Goal: Task Accomplishment & Management: Complete application form

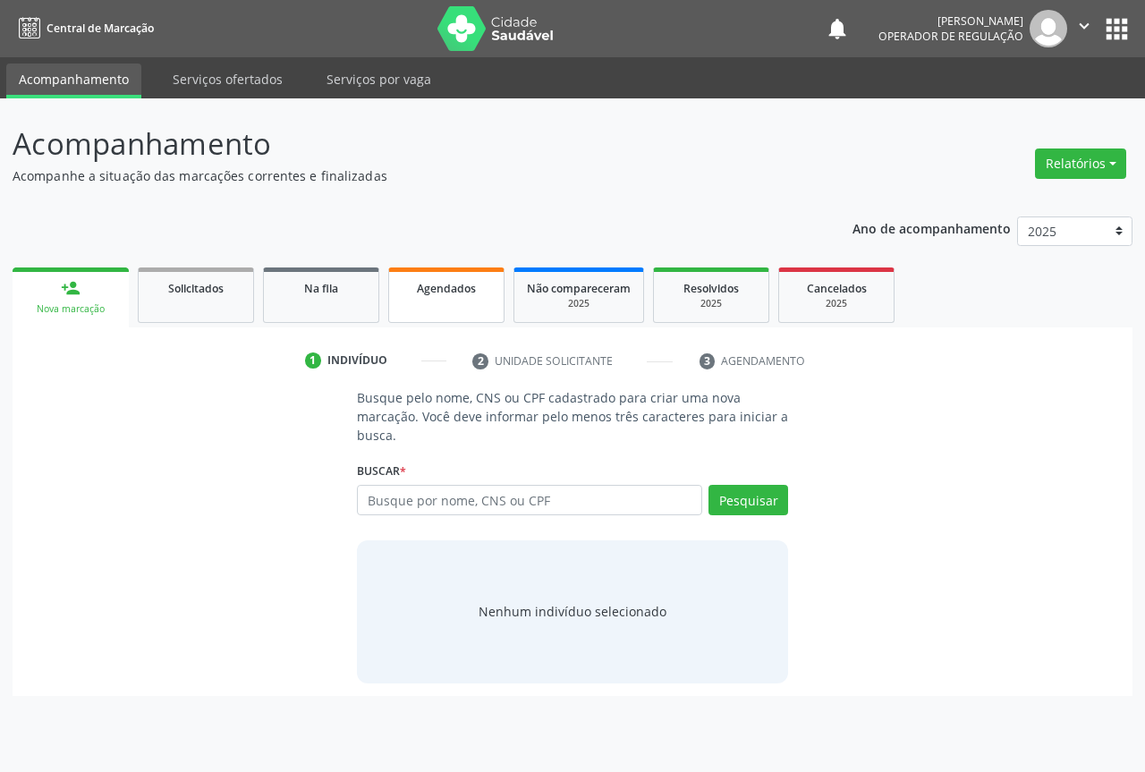
click at [438, 285] on span "Agendados" at bounding box center [446, 288] width 59 height 15
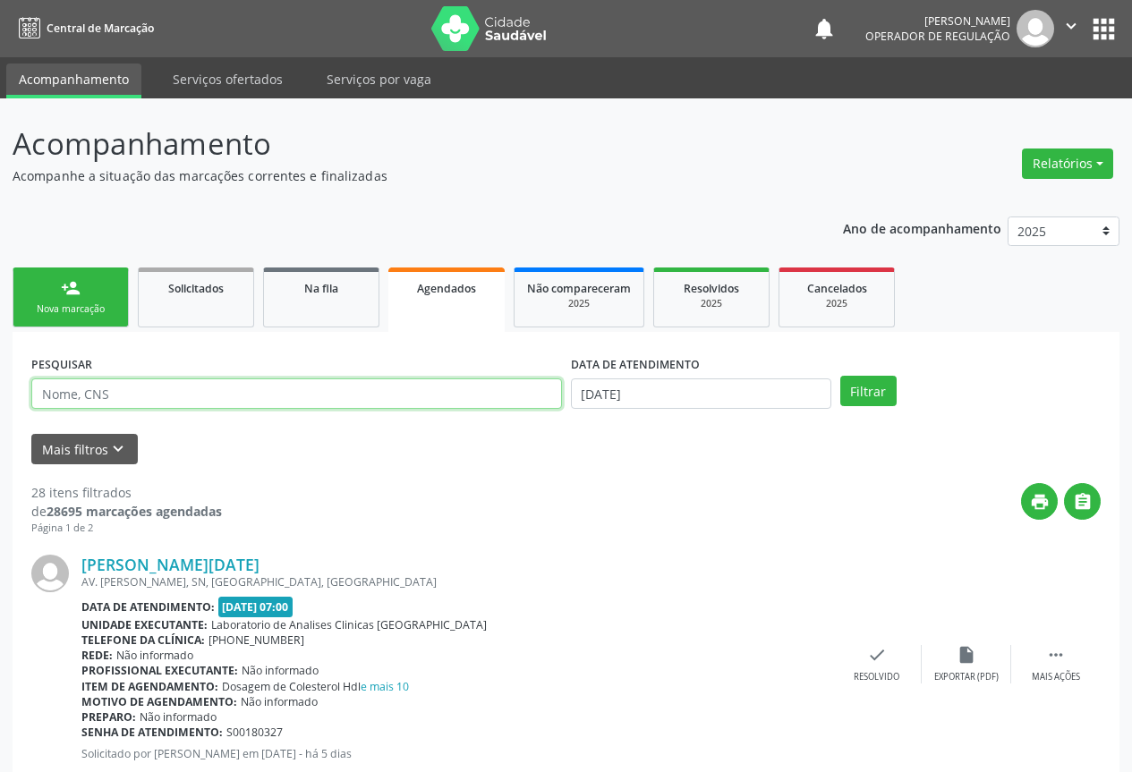
click at [146, 384] on input "text" at bounding box center [296, 394] width 531 height 30
type input "707805653114116"
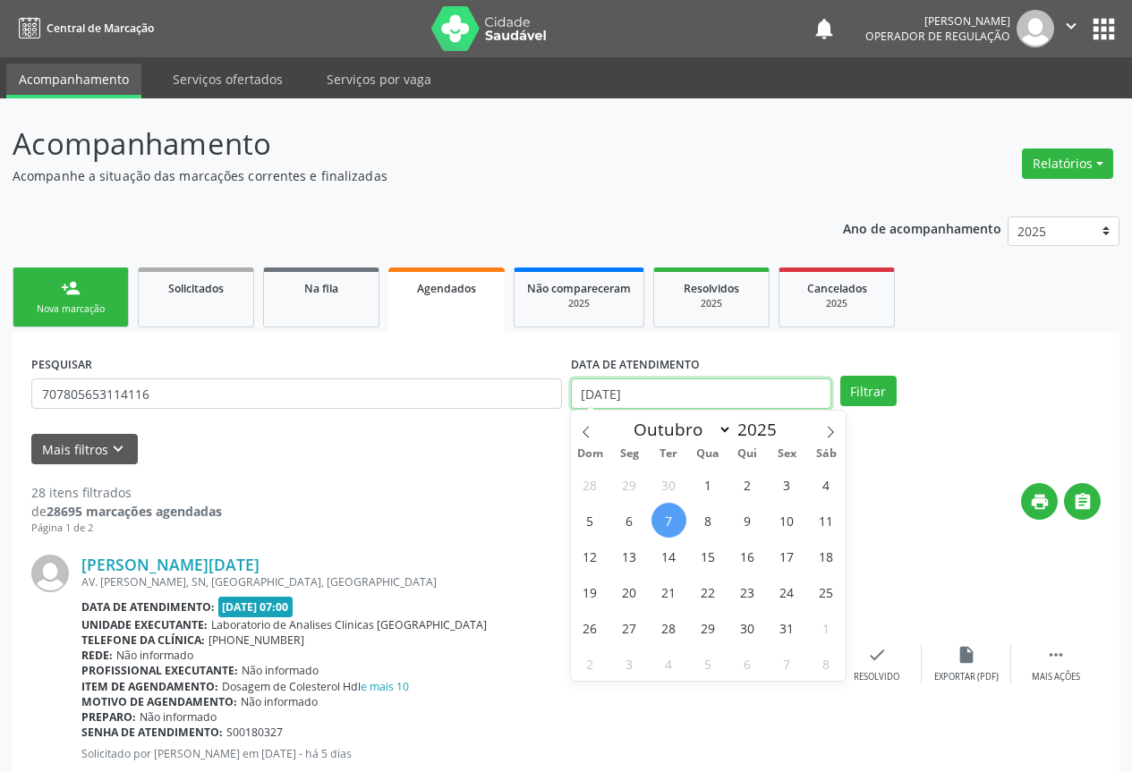
drag, startPoint x: 582, startPoint y: 392, endPoint x: 660, endPoint y: 400, distance: 79.2
click at [660, 400] on input "[DATE]" at bounding box center [701, 394] width 260 height 30
click at [855, 398] on button "Filtrar" at bounding box center [868, 391] width 56 height 30
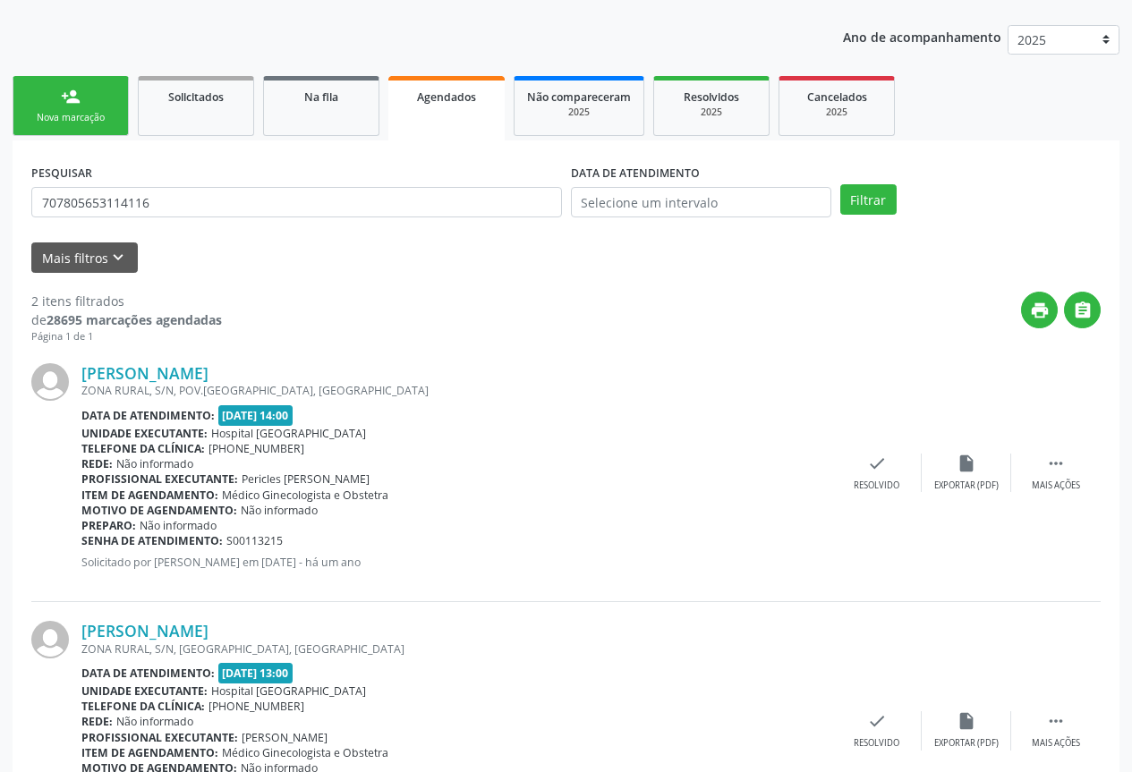
scroll to position [183, 0]
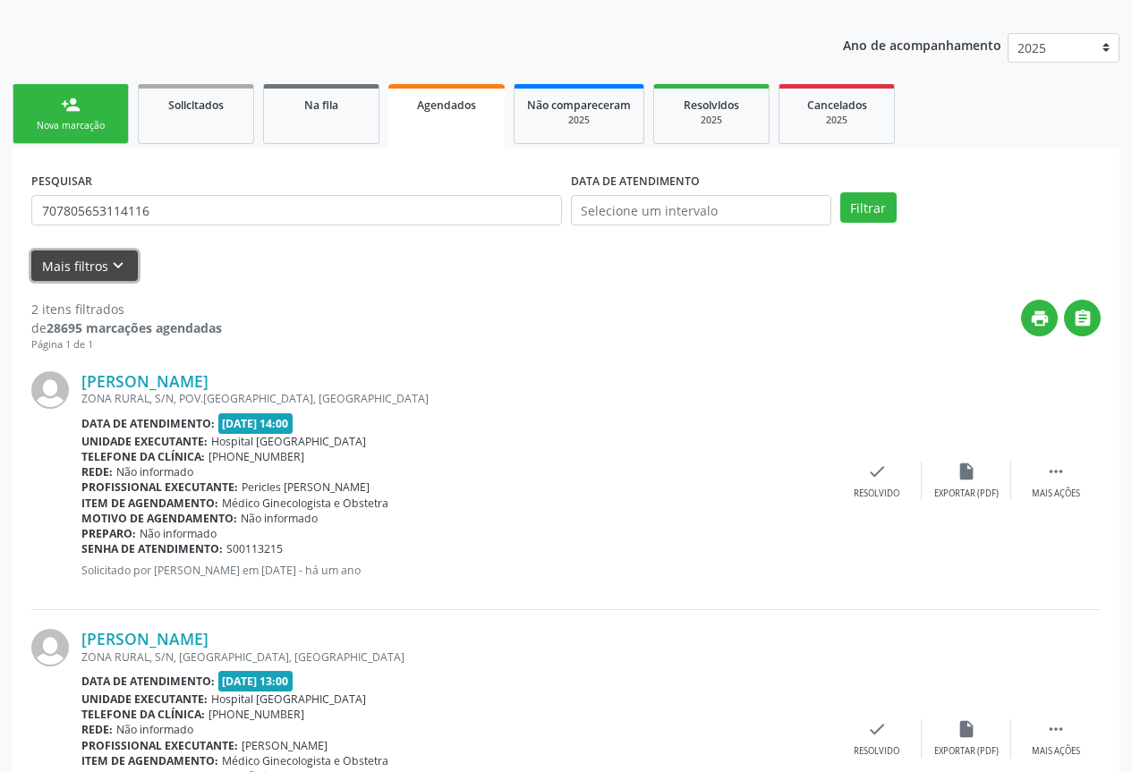
click at [118, 265] on icon "keyboard_arrow_down" at bounding box center [118, 266] width 20 height 20
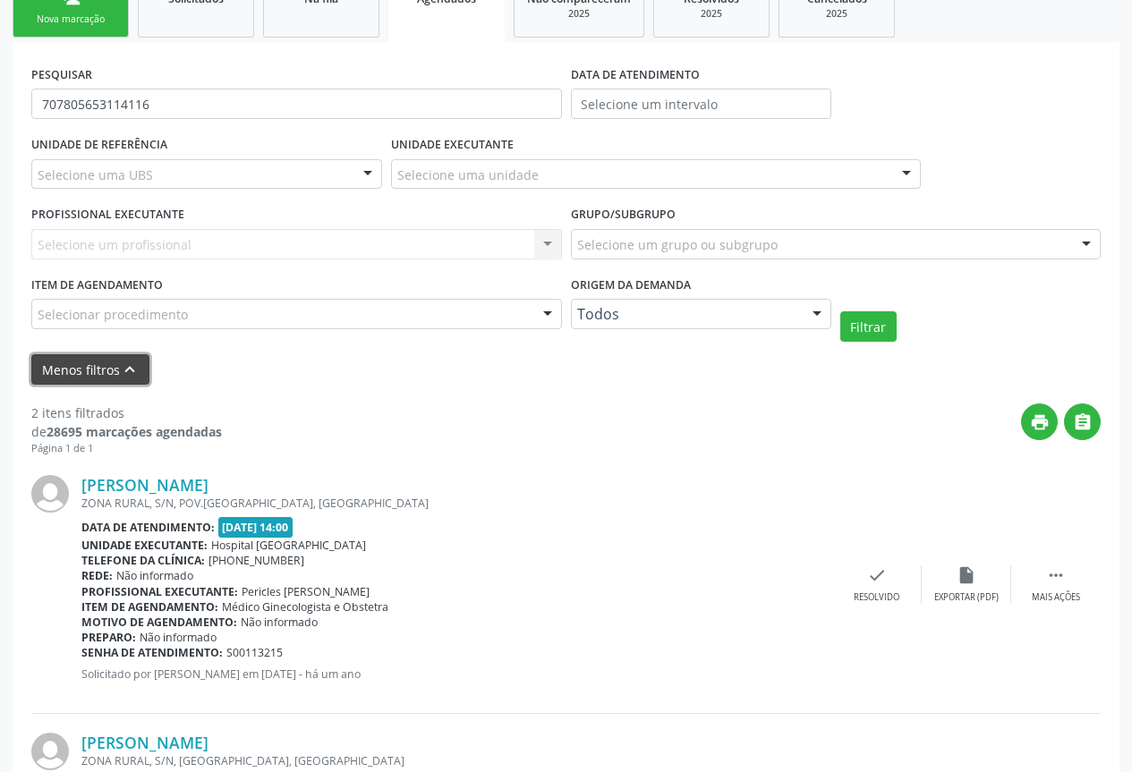
scroll to position [286, 0]
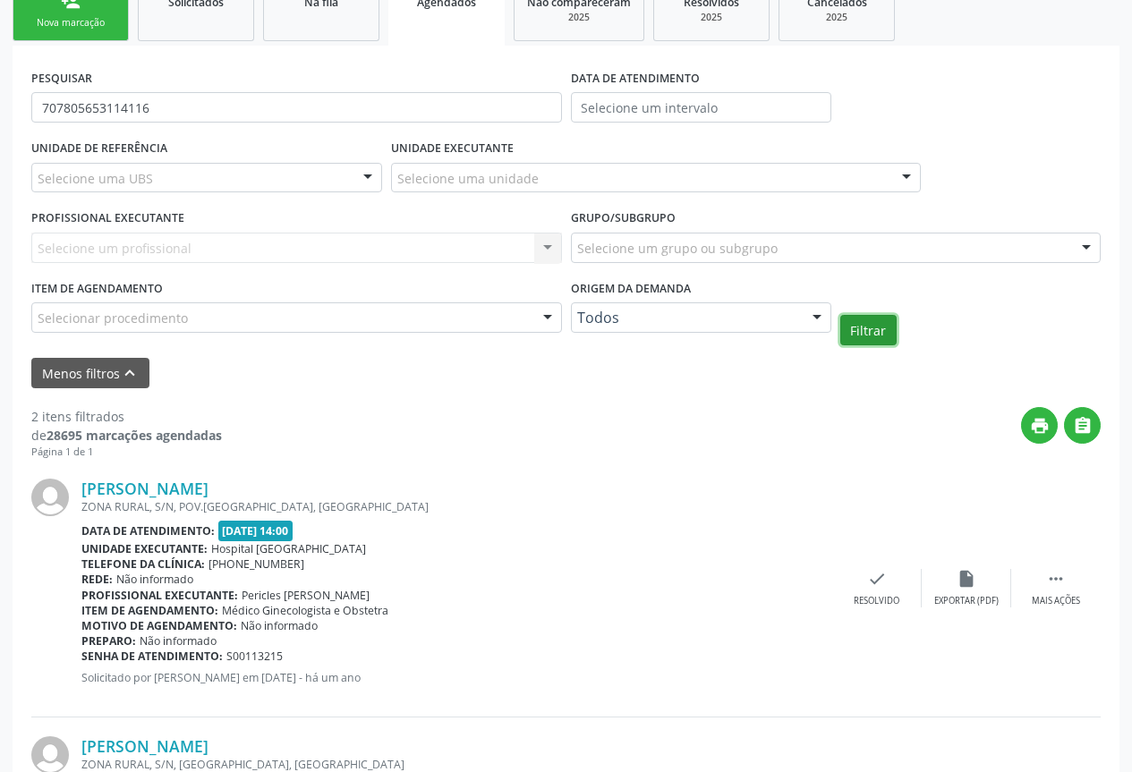
click at [868, 331] on button "Filtrar" at bounding box center [868, 330] width 56 height 30
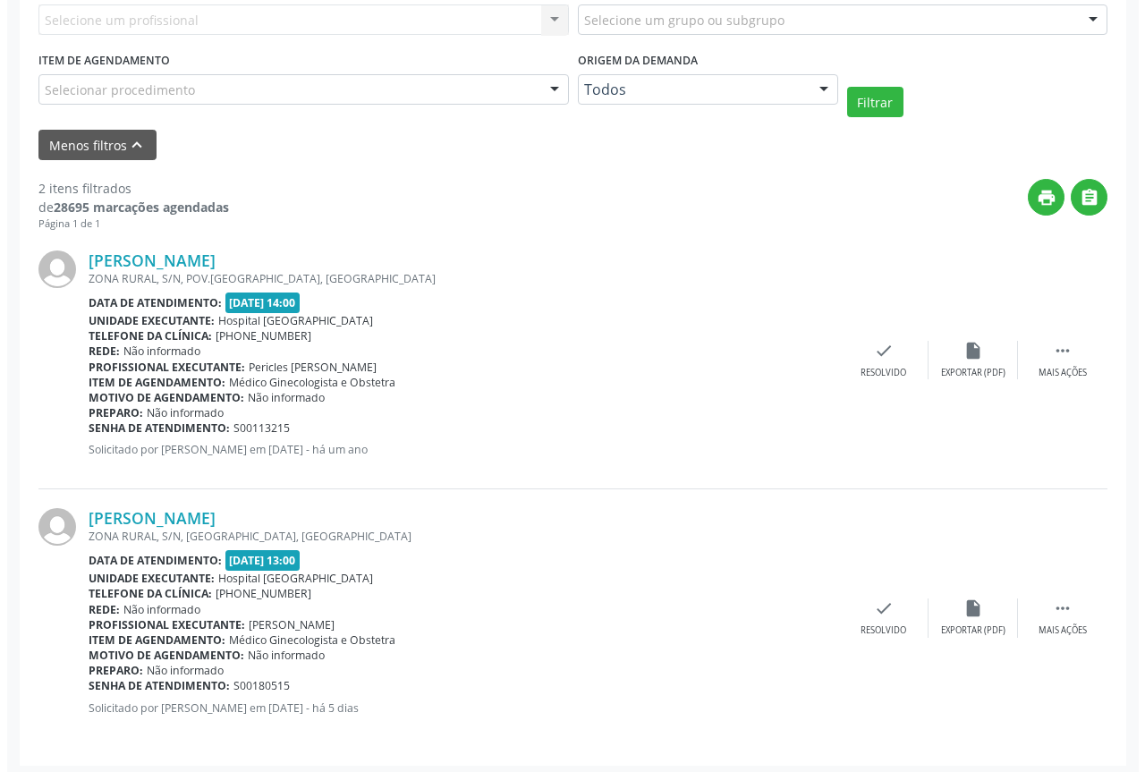
scroll to position [521, 0]
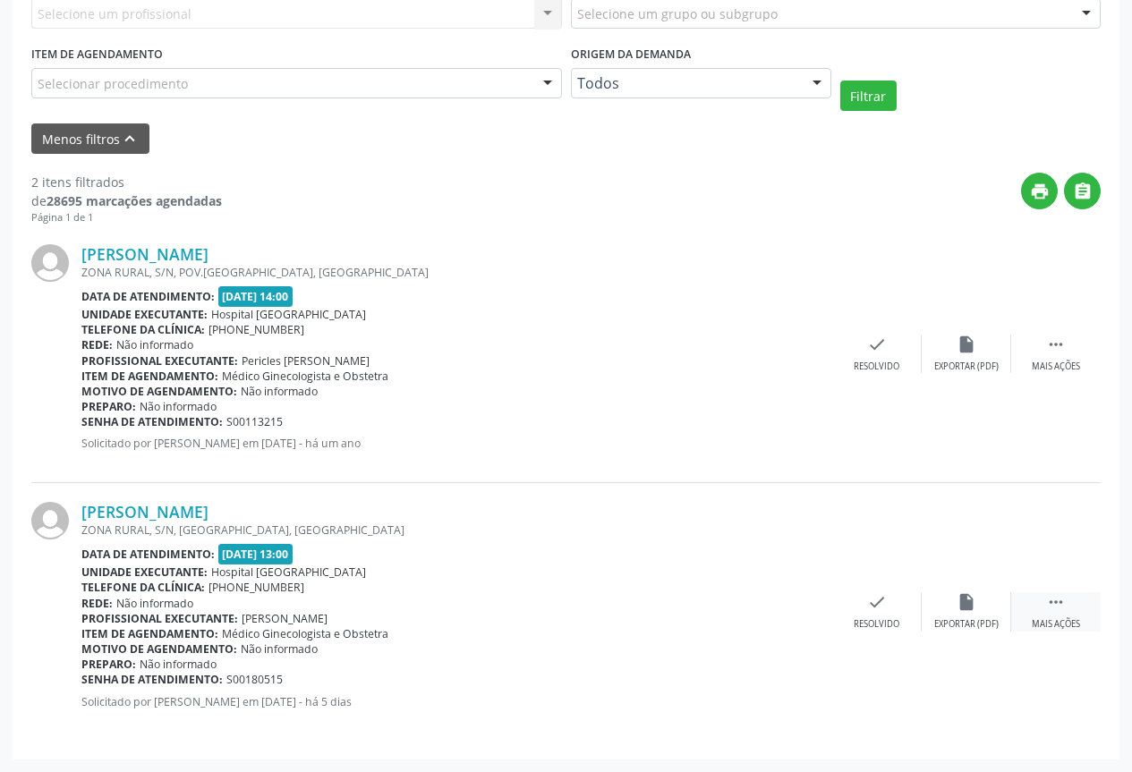
click at [1057, 606] on icon "" at bounding box center [1056, 602] width 20 height 20
click at [786, 598] on icon "cancel" at bounding box center [788, 602] width 20 height 20
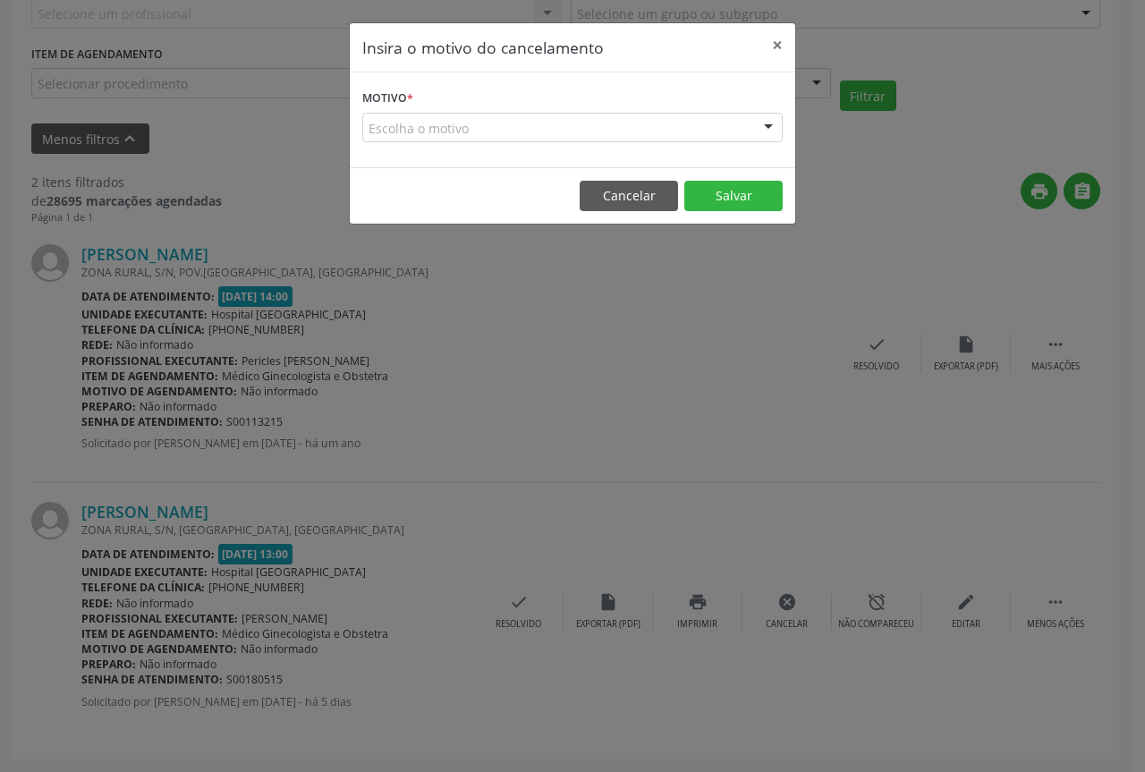
click at [768, 124] on div at bounding box center [768, 129] width 27 height 30
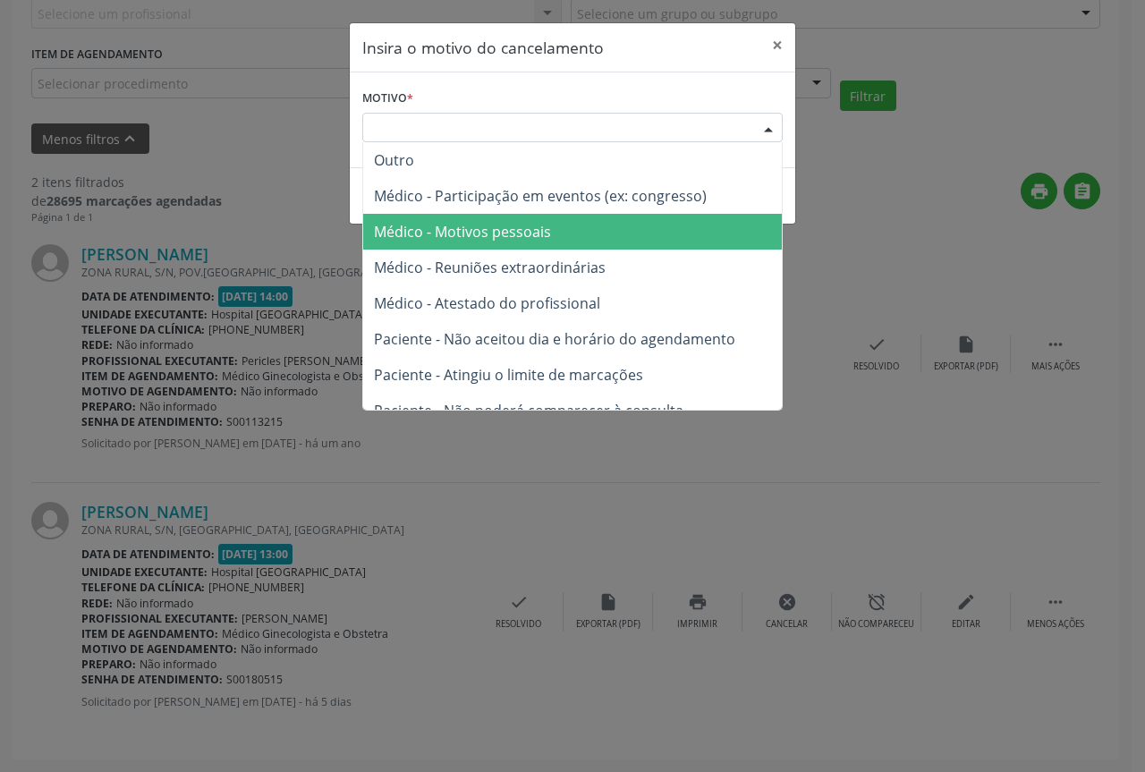
click at [510, 233] on span "Médico - Motivos pessoais" at bounding box center [462, 232] width 177 height 20
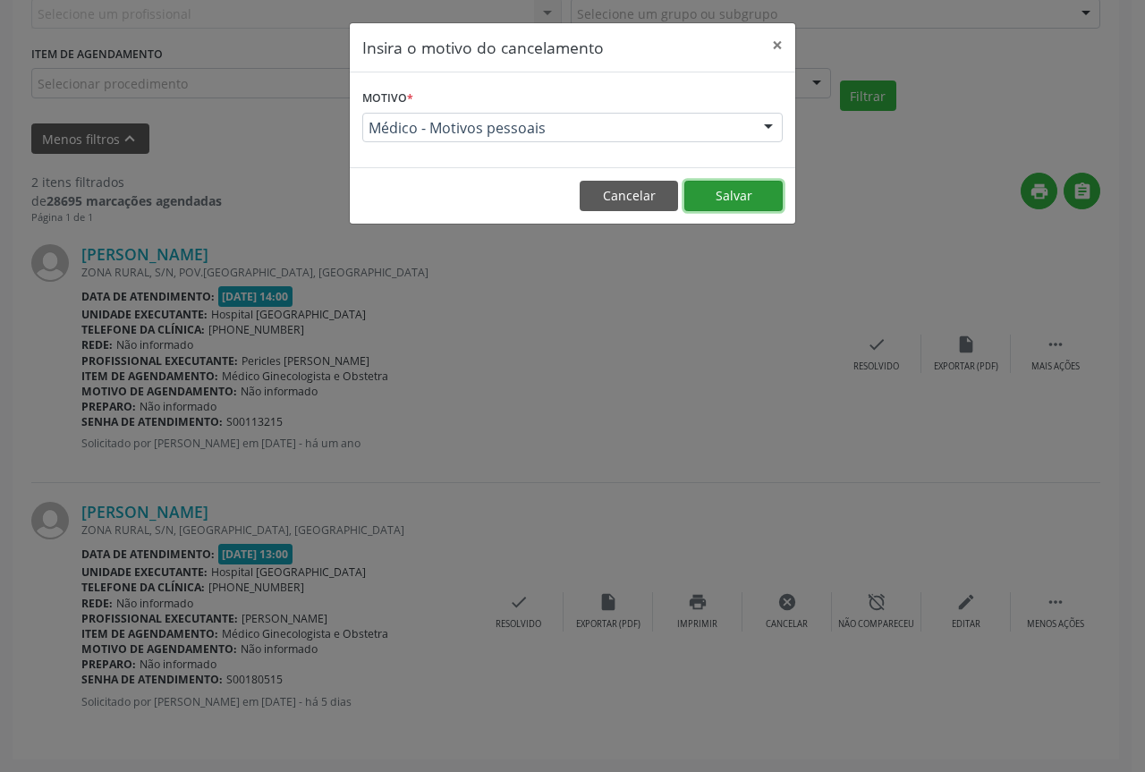
click at [756, 196] on button "Salvar" at bounding box center [734, 196] width 98 height 30
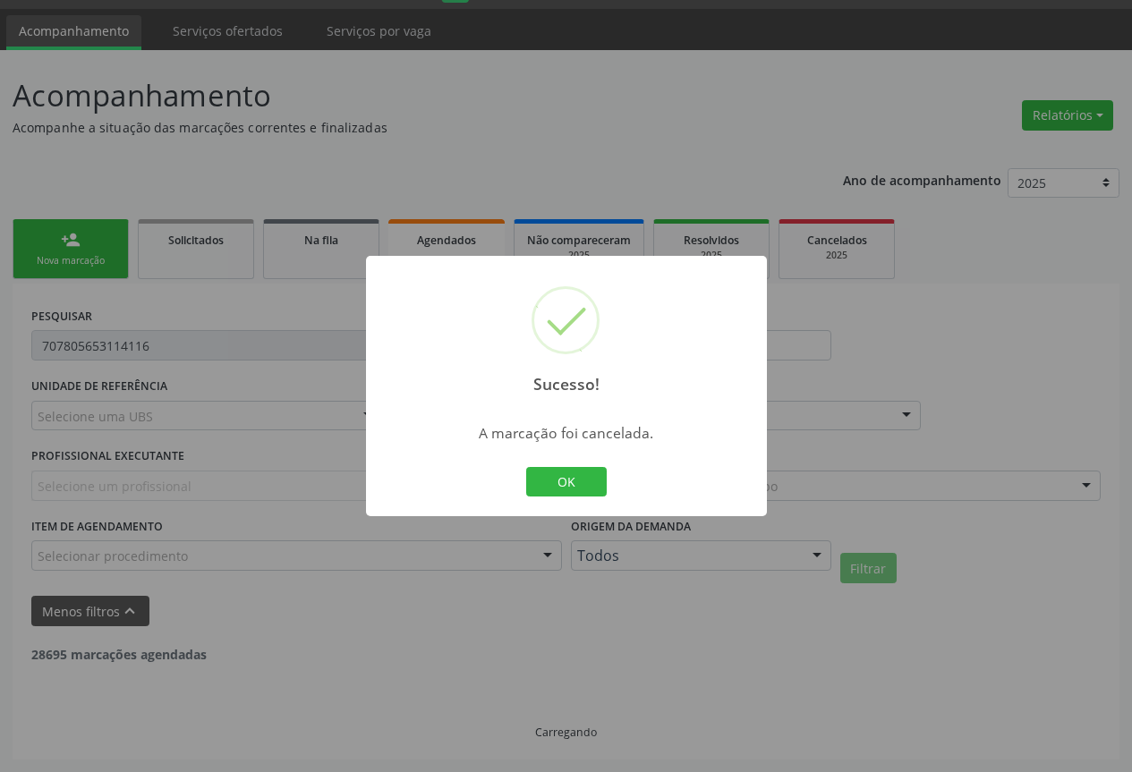
scroll to position [262, 0]
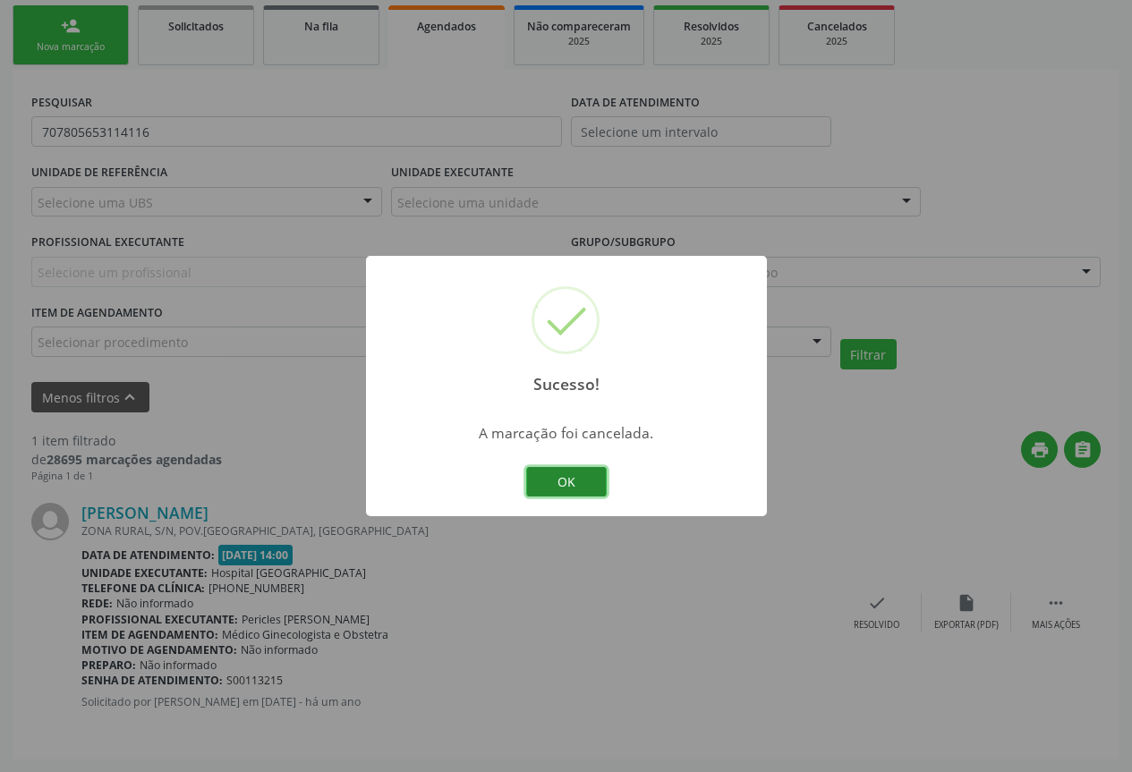
click at [563, 492] on button "OK" at bounding box center [566, 482] width 81 height 30
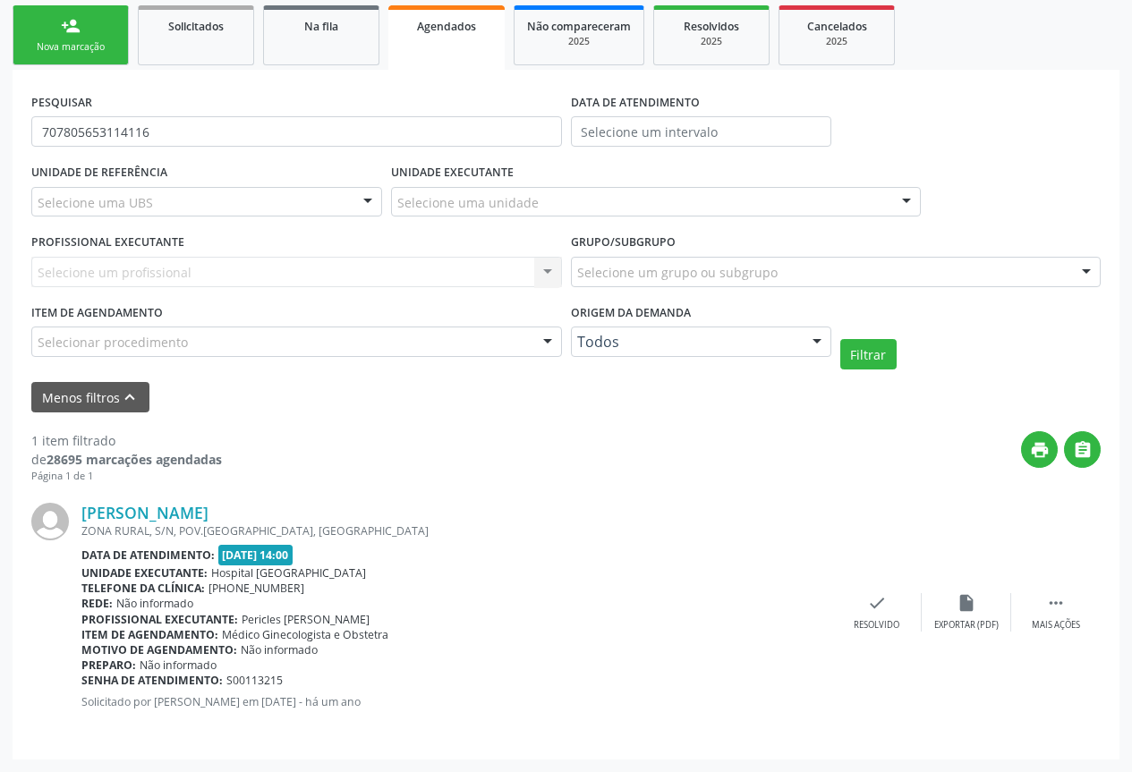
scroll to position [0, 0]
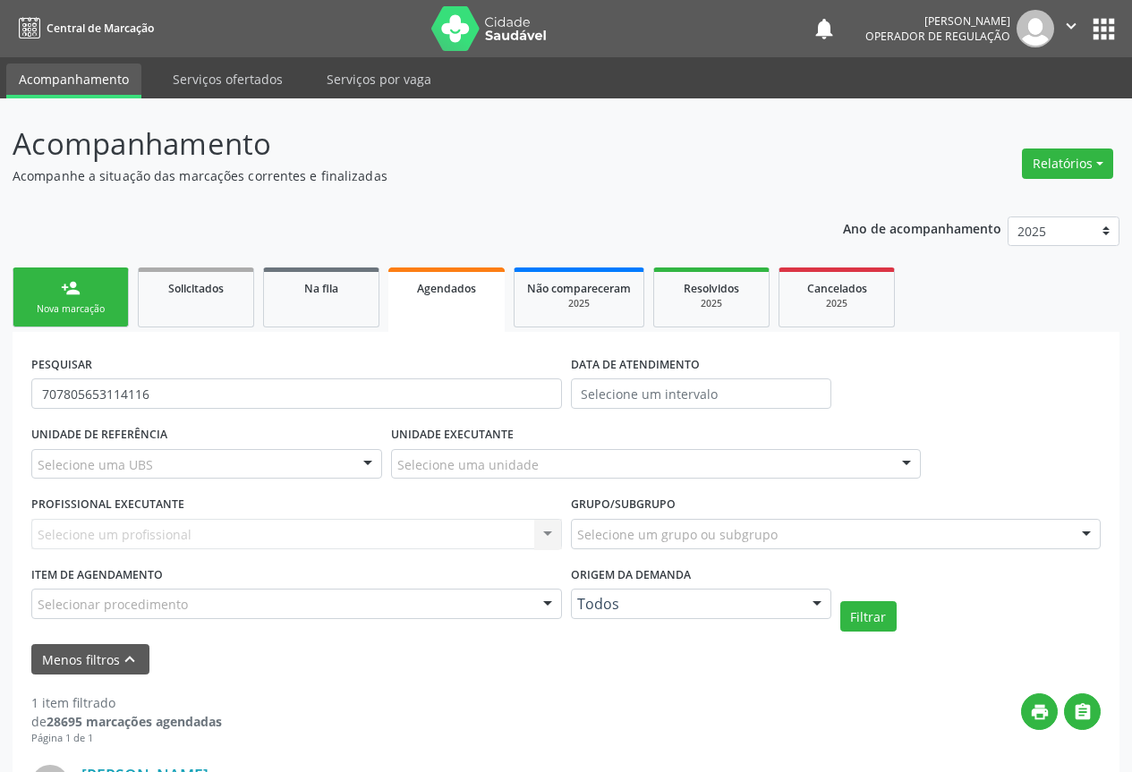
click at [66, 297] on div "person_add" at bounding box center [71, 288] width 20 height 20
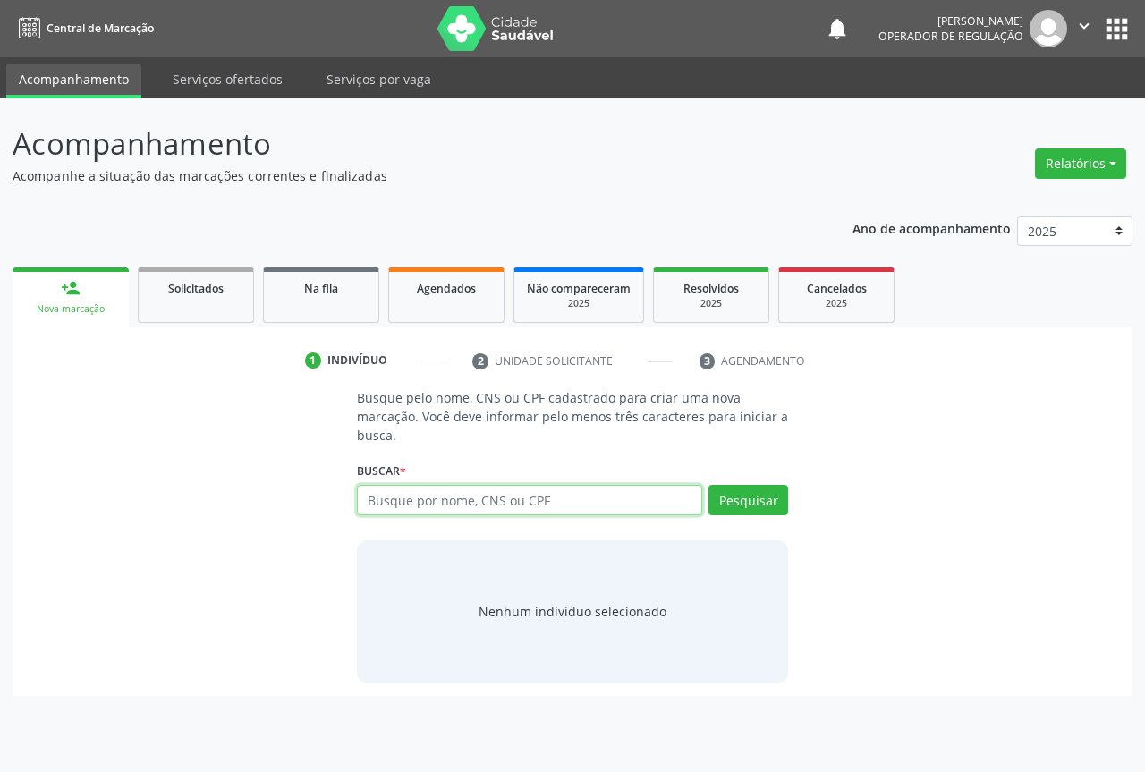
click at [440, 507] on input "text" at bounding box center [529, 500] width 345 height 30
type input "[PERSON_NAME]"
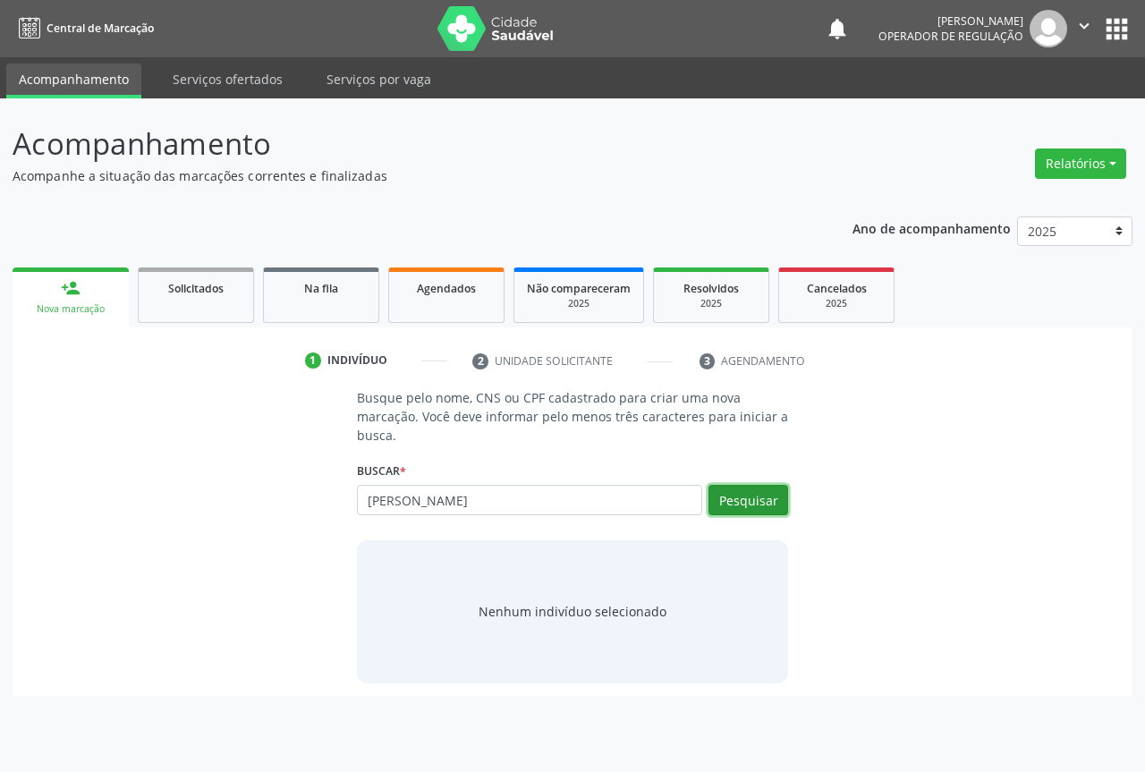
click at [748, 497] on button "Pesquisar" at bounding box center [749, 500] width 80 height 30
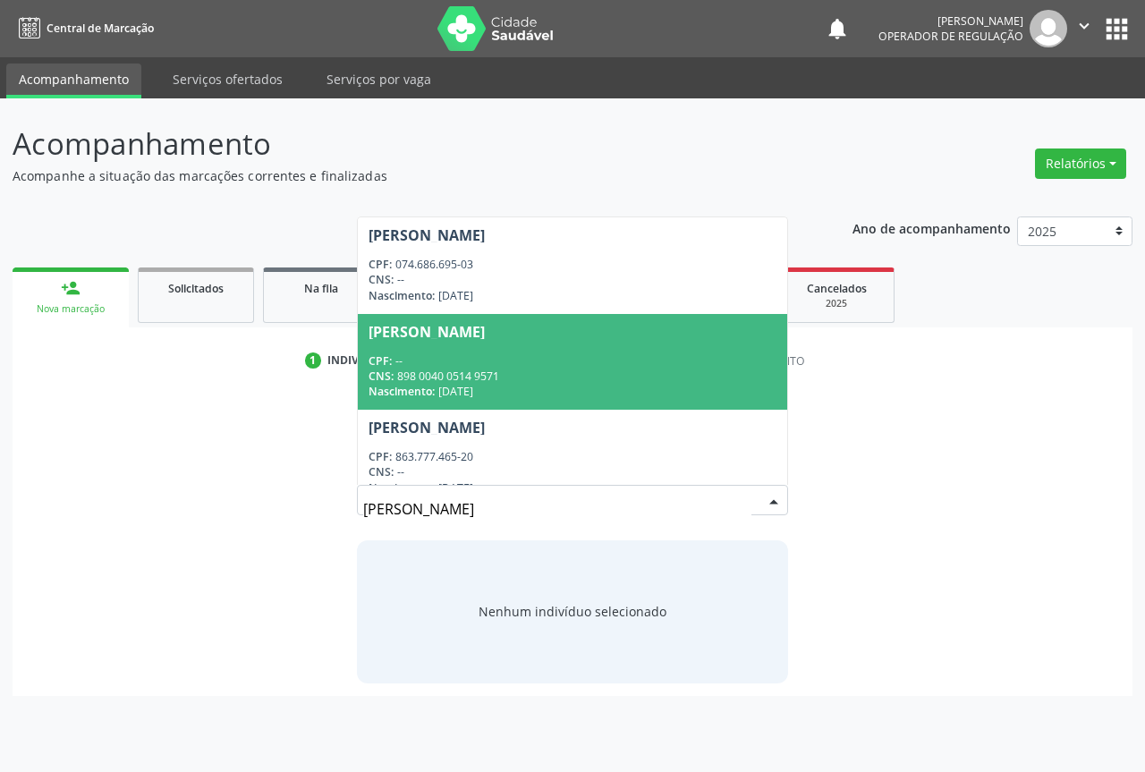
click at [475, 389] on div "Nascimento: [DATE]" at bounding box center [573, 391] width 408 height 15
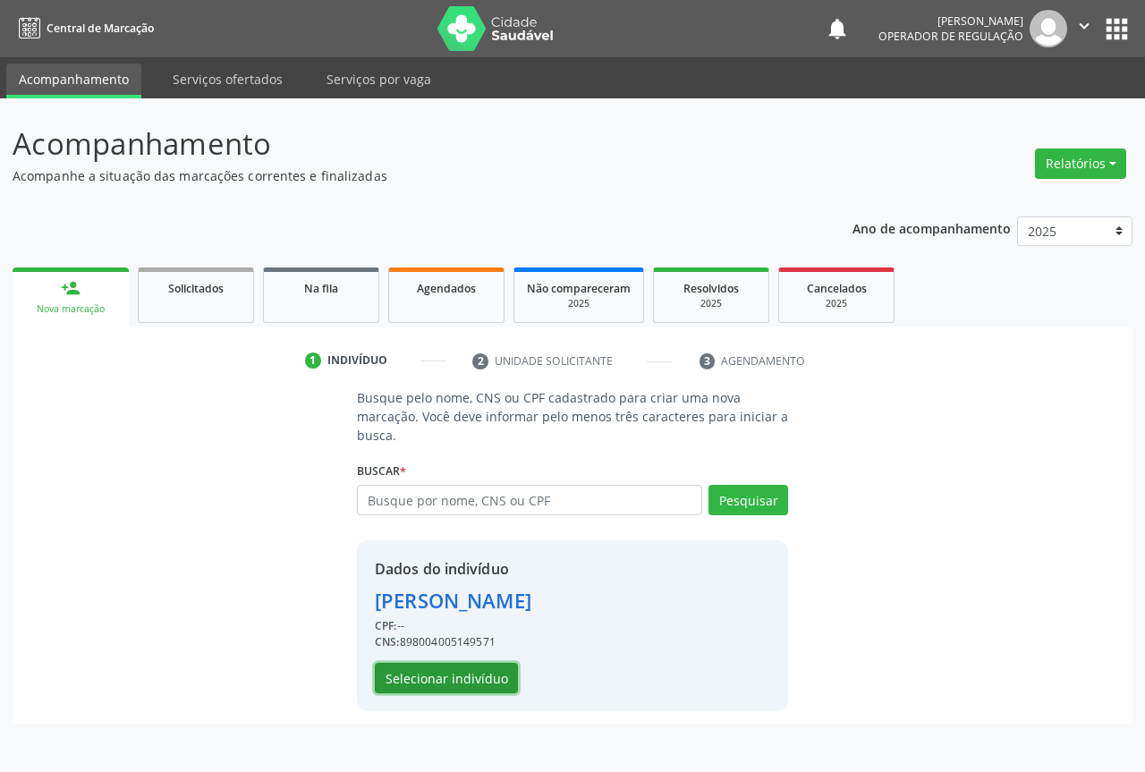
click at [421, 676] on button "Selecionar indivíduo" at bounding box center [446, 678] width 143 height 30
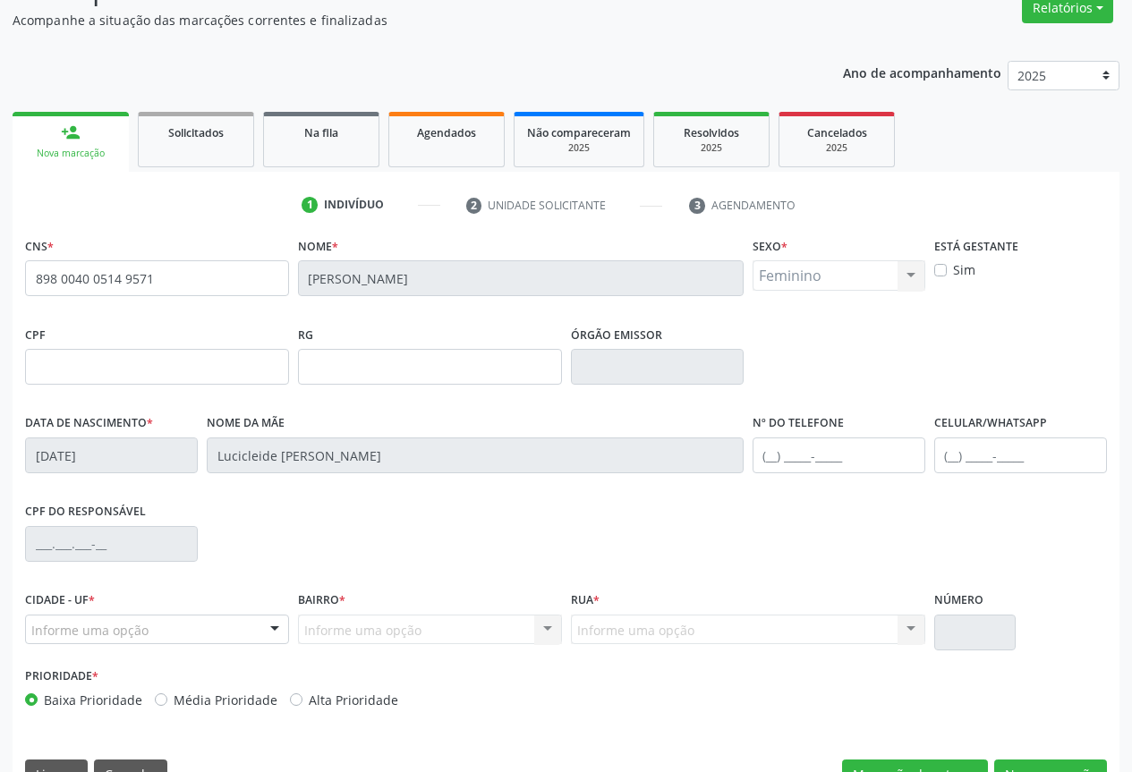
scroll to position [160, 0]
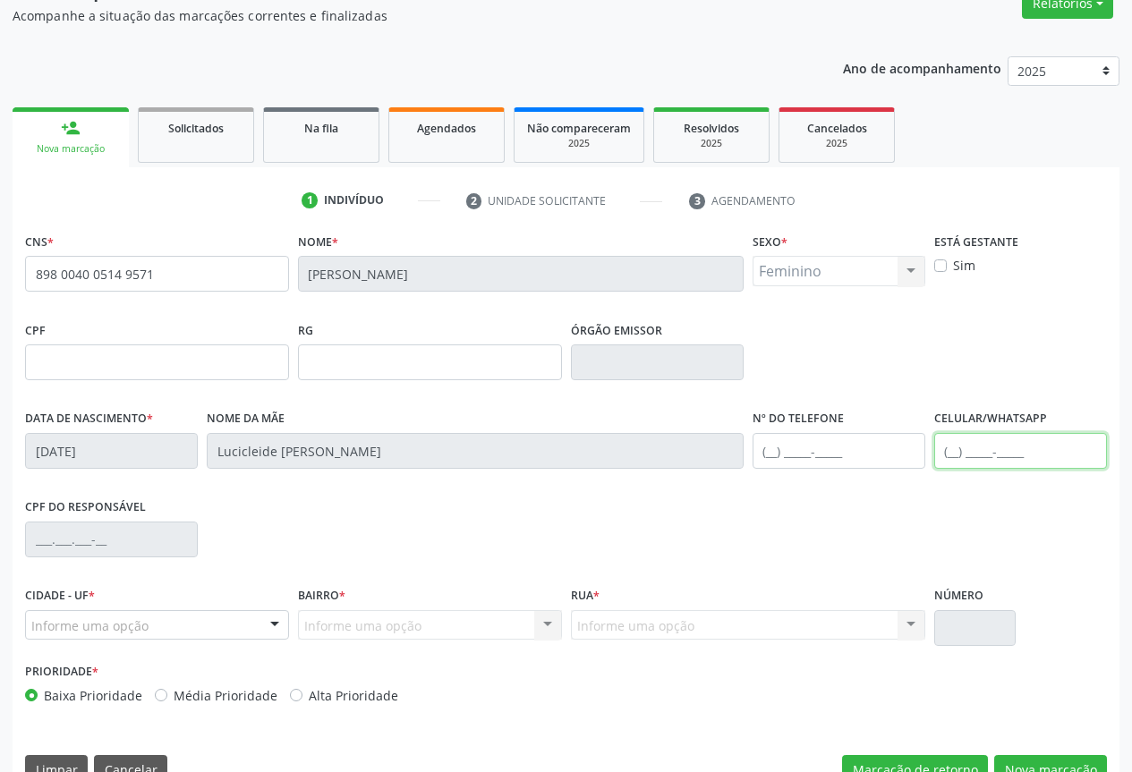
click at [954, 453] on input "text" at bounding box center [1020, 451] width 173 height 36
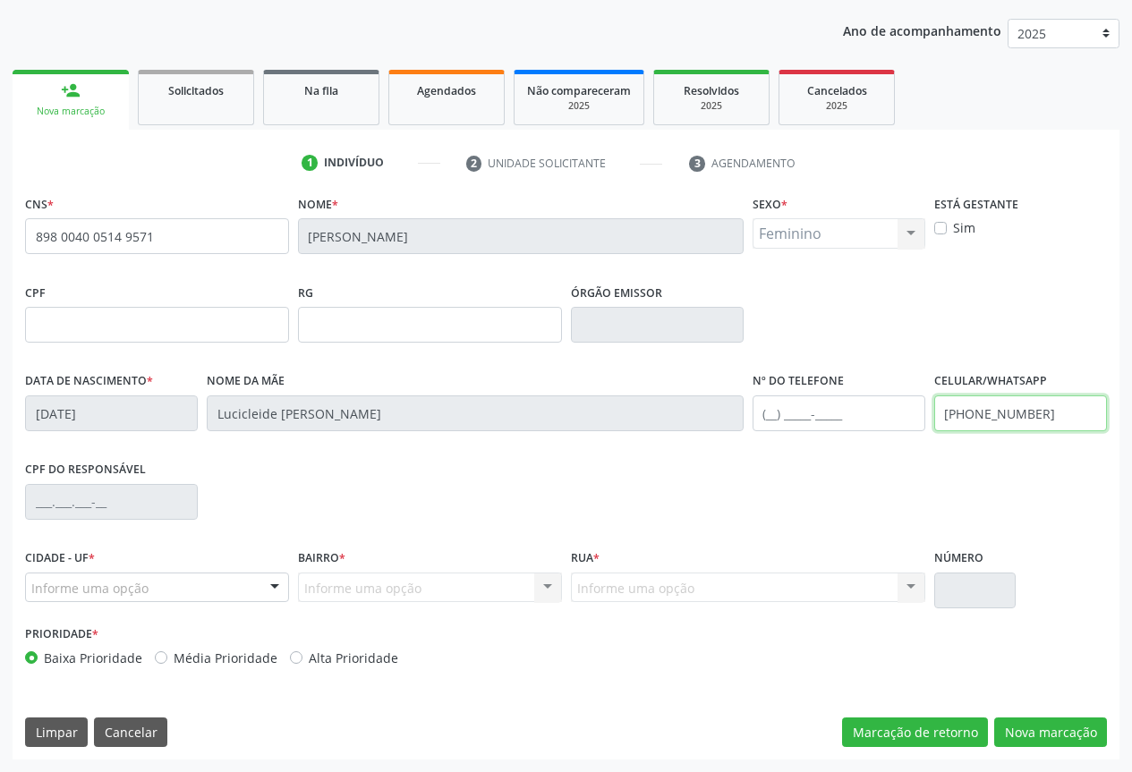
type input "[PHONE_NUMBER]"
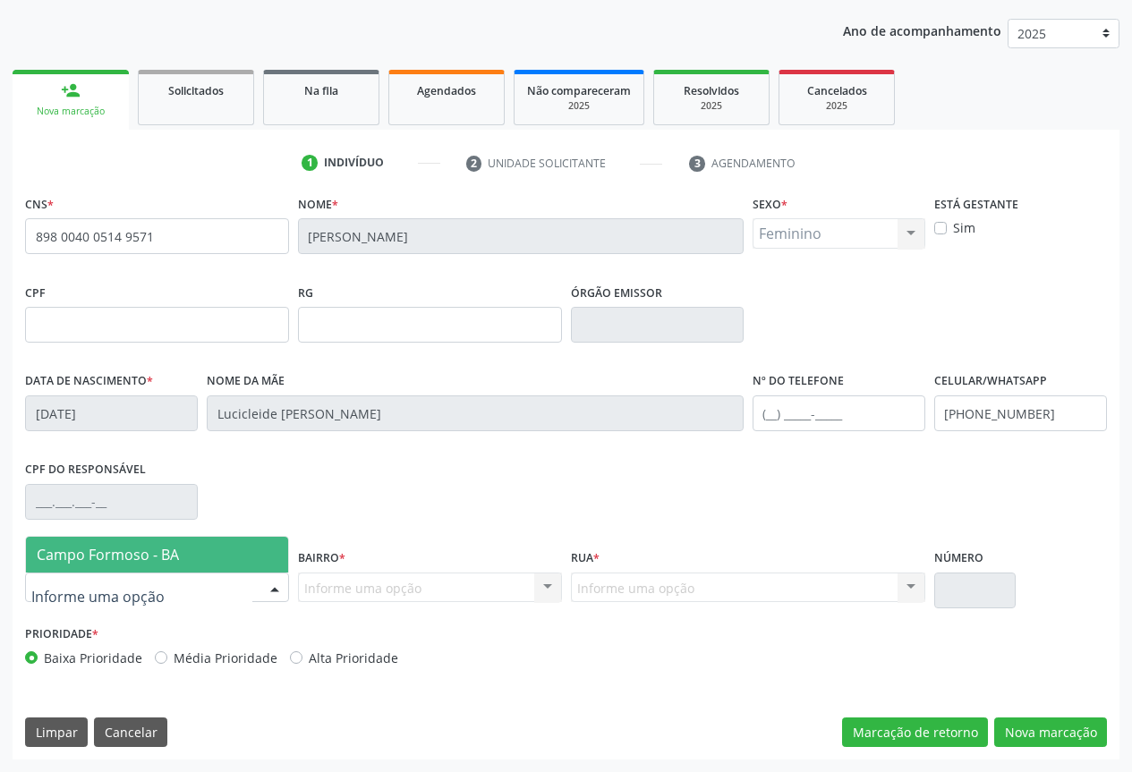
click at [275, 585] on div at bounding box center [274, 589] width 27 height 30
click at [175, 552] on span "Campo Formoso - BA" at bounding box center [108, 555] width 142 height 20
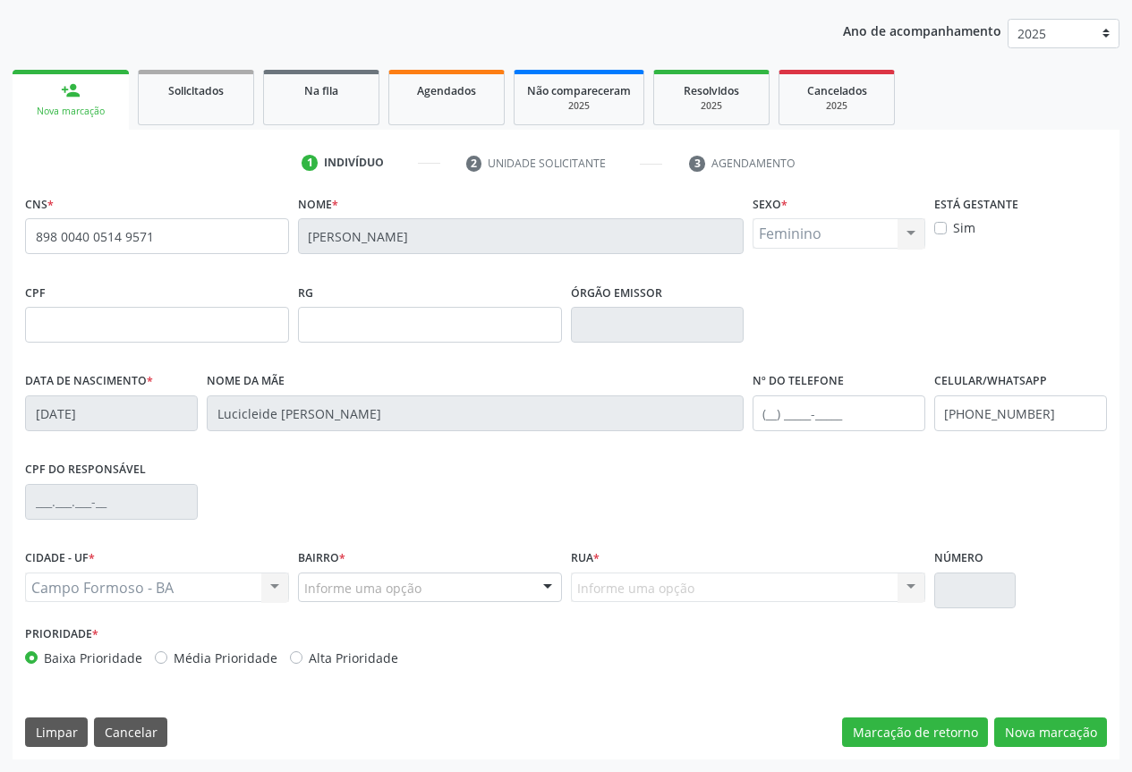
click at [546, 583] on div at bounding box center [547, 589] width 27 height 30
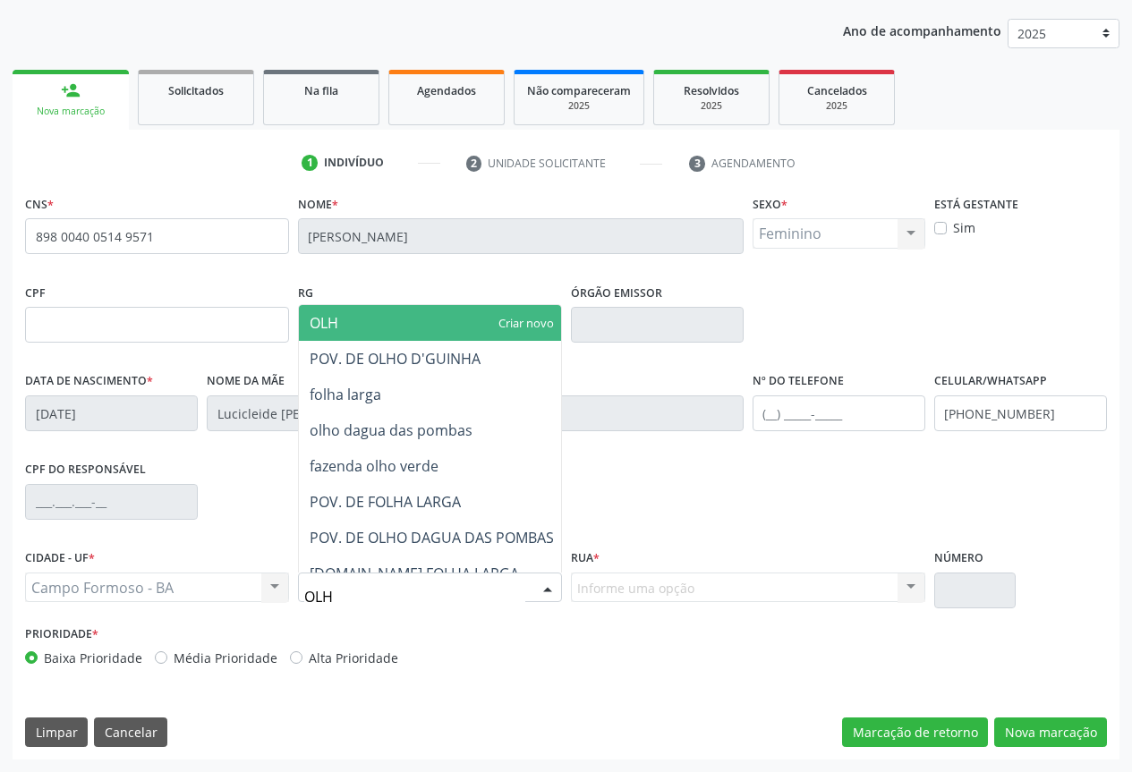
type input "OLHO"
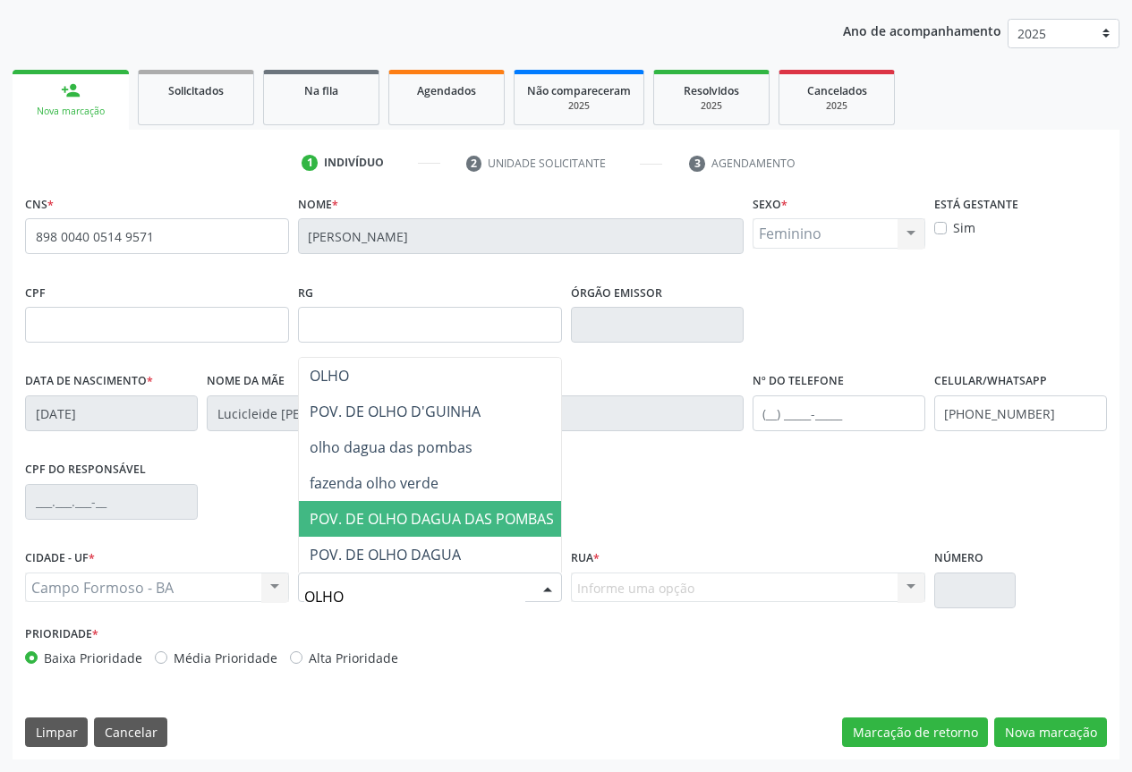
click at [435, 509] on span "POV. DE OLHO DAGUA DAS POMBAS" at bounding box center [432, 519] width 244 height 20
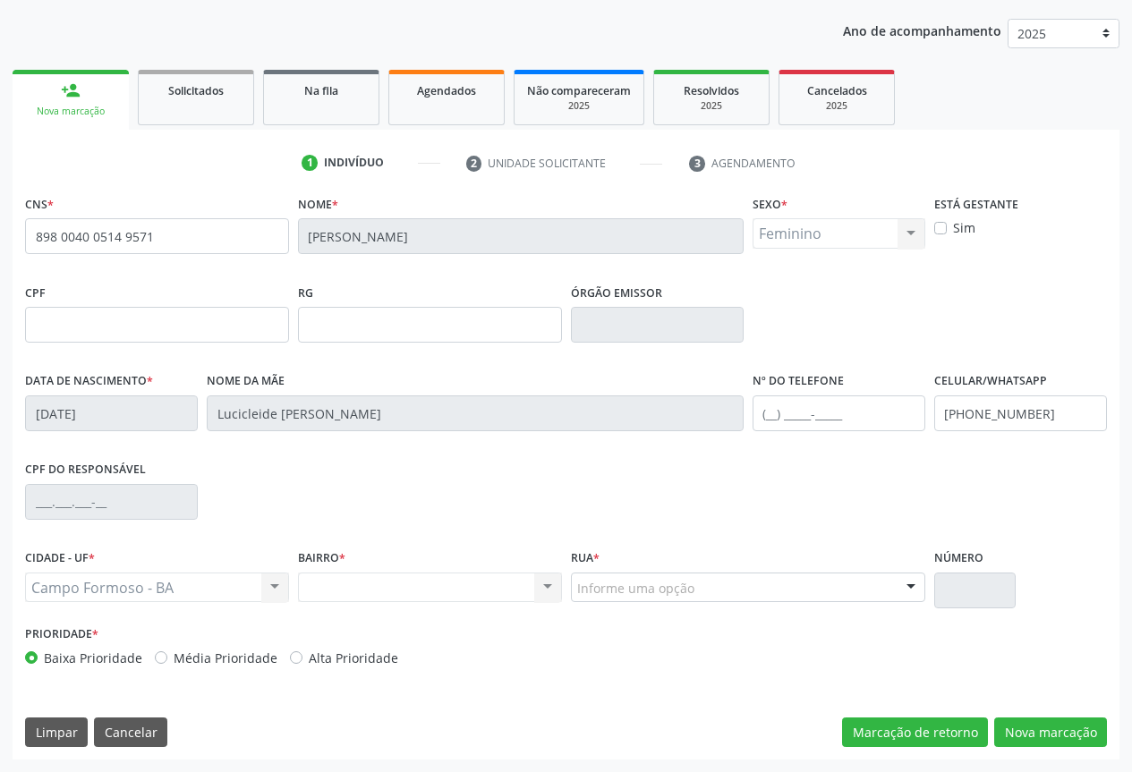
click at [912, 580] on div at bounding box center [911, 589] width 27 height 30
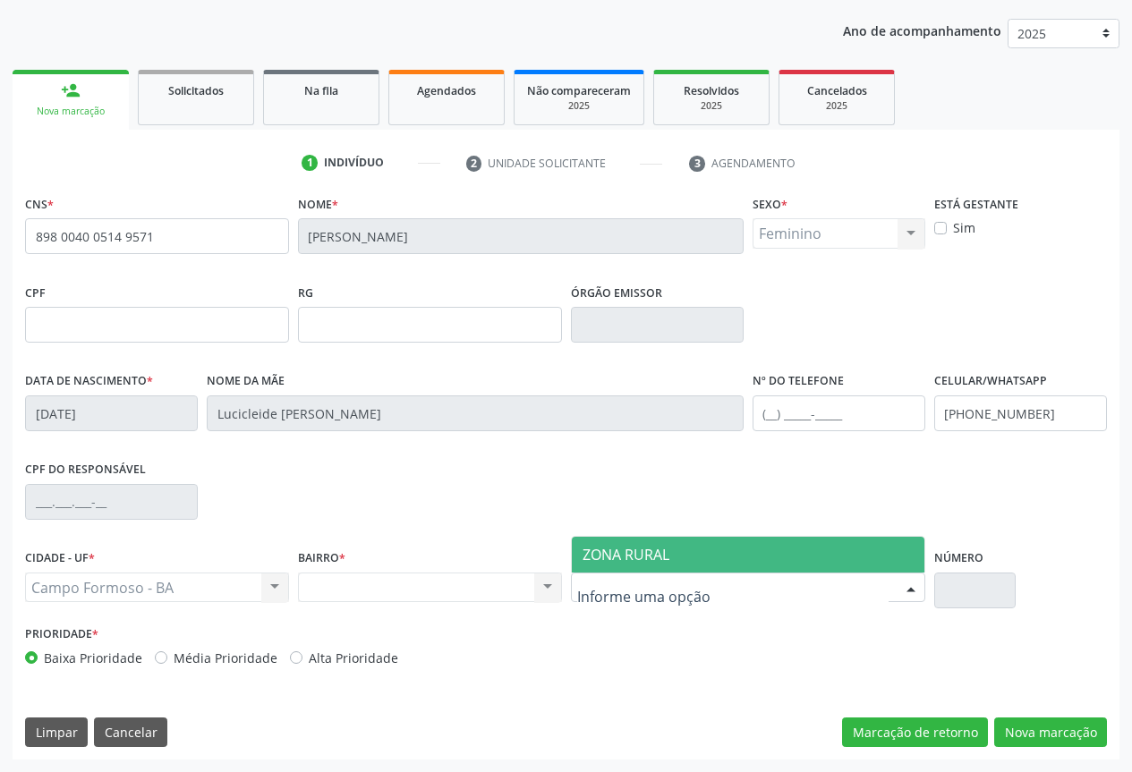
click at [651, 549] on span "ZONA RURAL" at bounding box center [626, 555] width 87 height 20
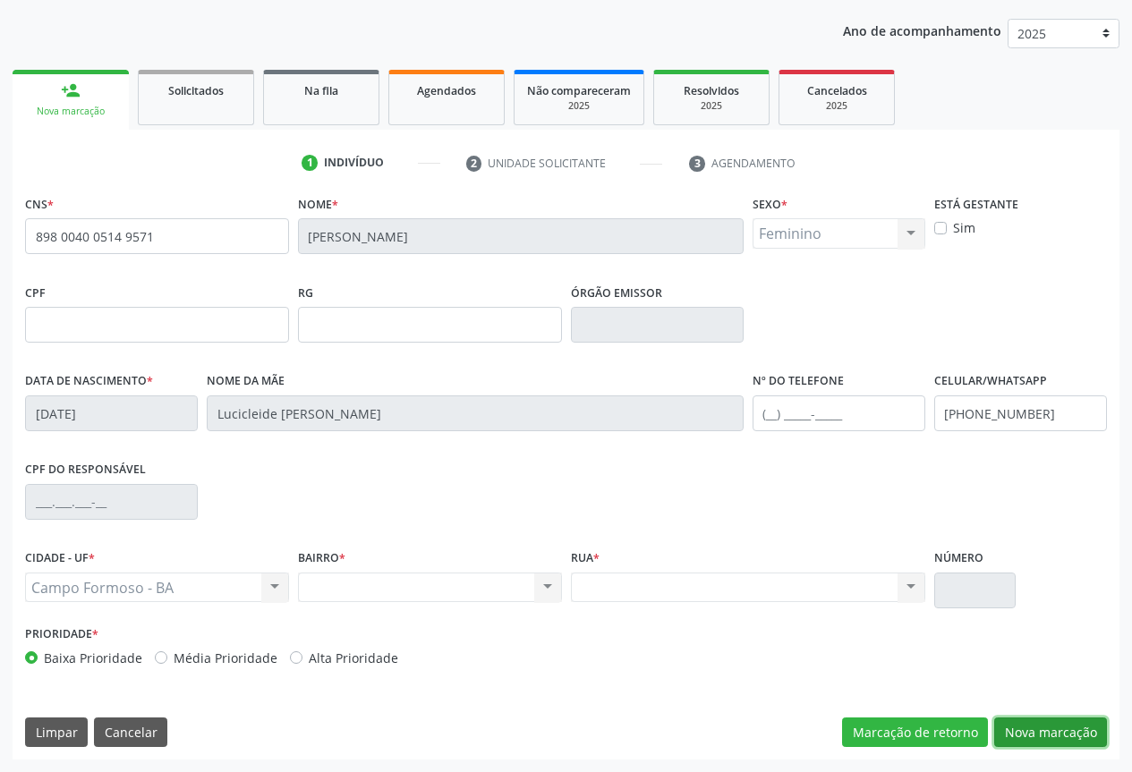
click at [1048, 729] on button "Nova marcação" at bounding box center [1050, 733] width 113 height 30
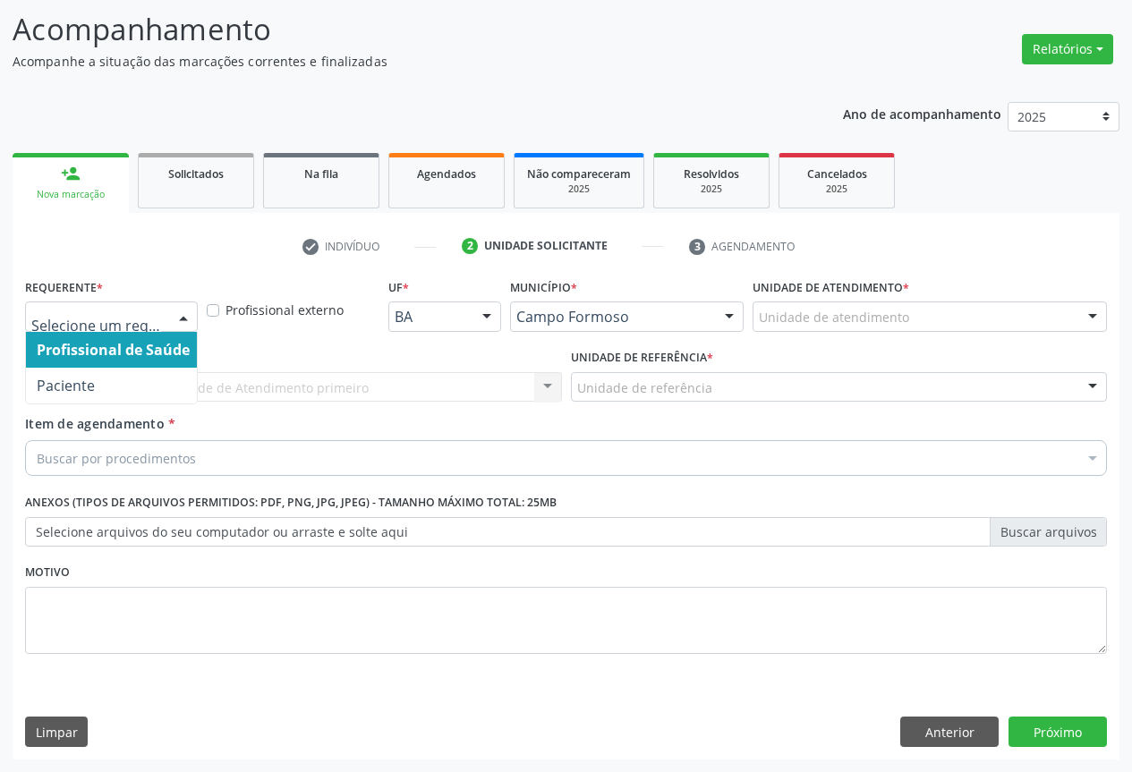
click at [183, 315] on div at bounding box center [183, 317] width 27 height 30
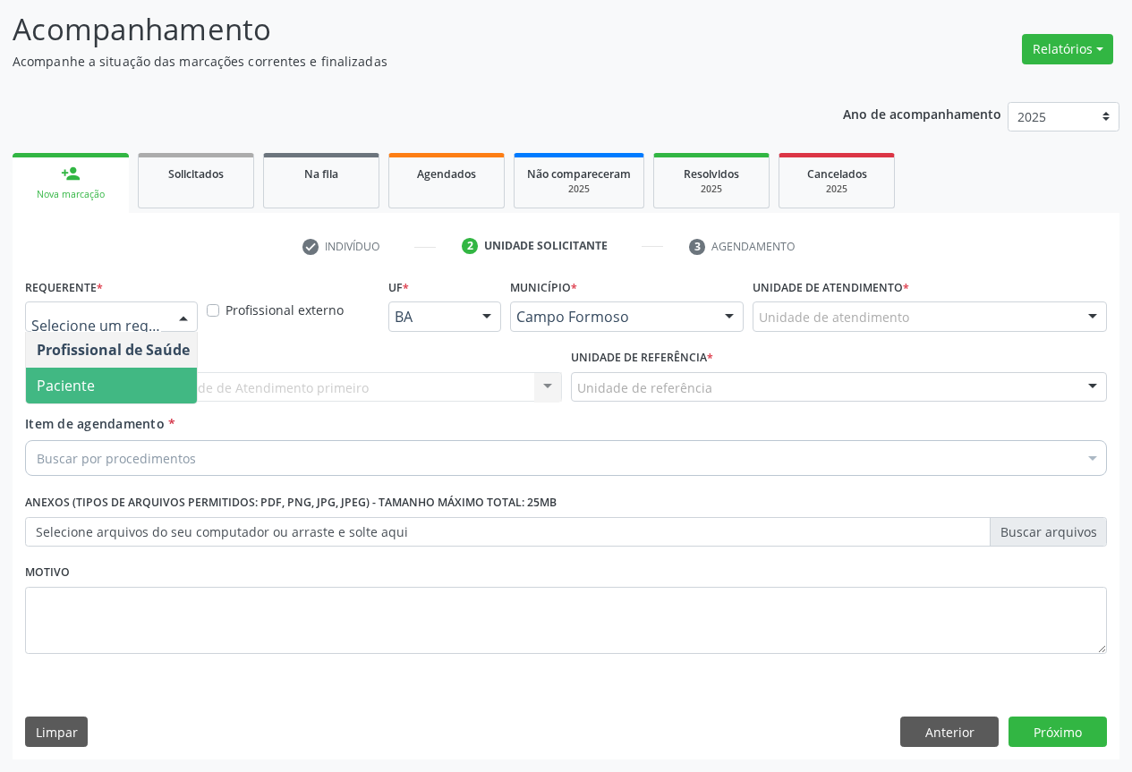
click at [92, 379] on span "Paciente" at bounding box center [66, 386] width 58 height 20
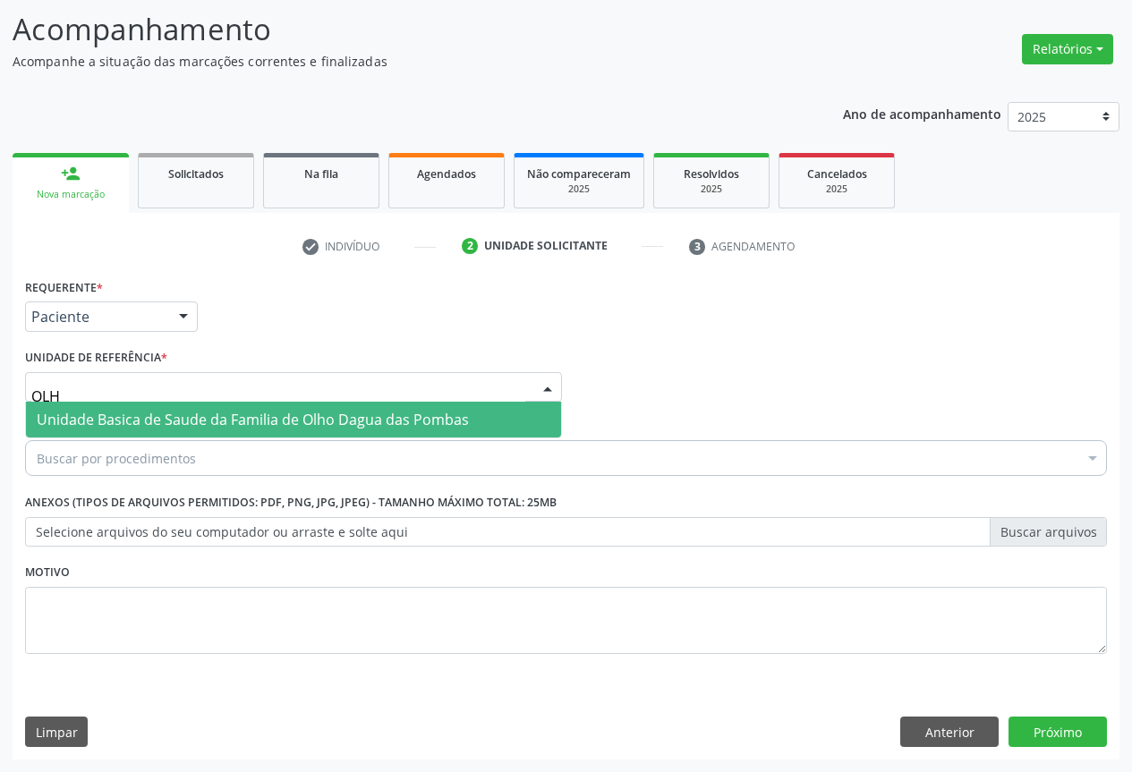
type input "OLHO"
click at [106, 424] on span "Unidade Basica de Saude da Familia de Olho Dagua das Pombas" at bounding box center [253, 420] width 432 height 20
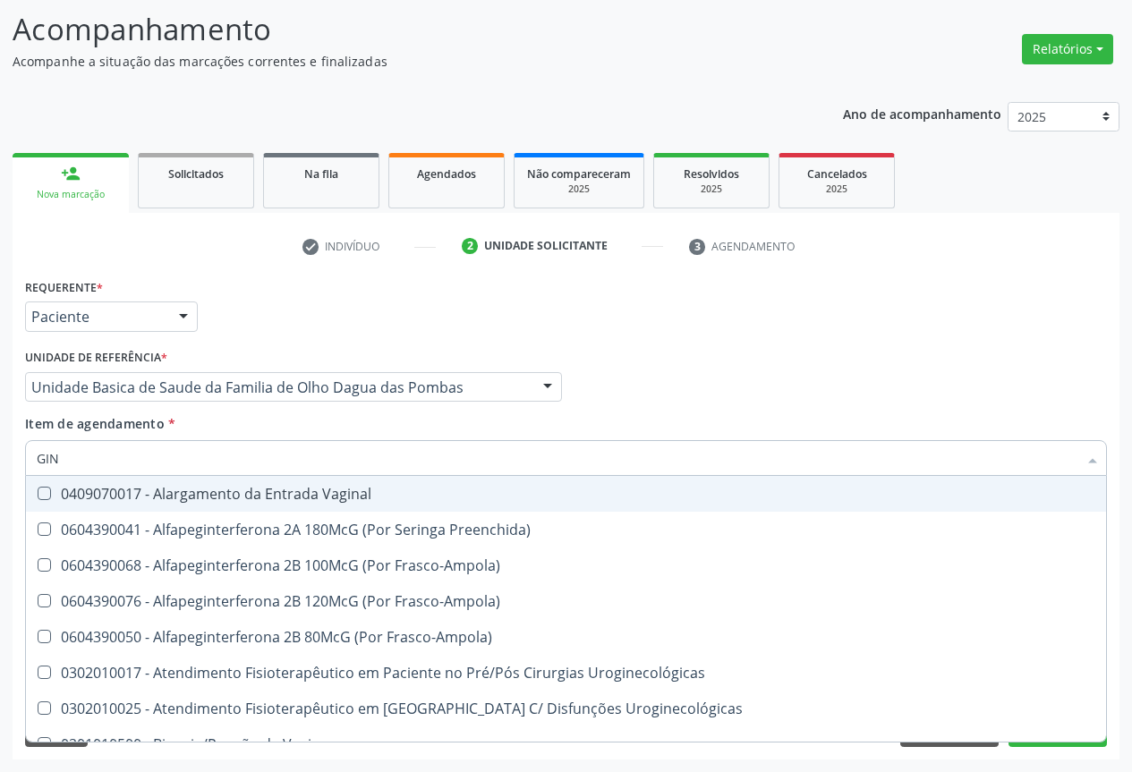
type input "GINE"
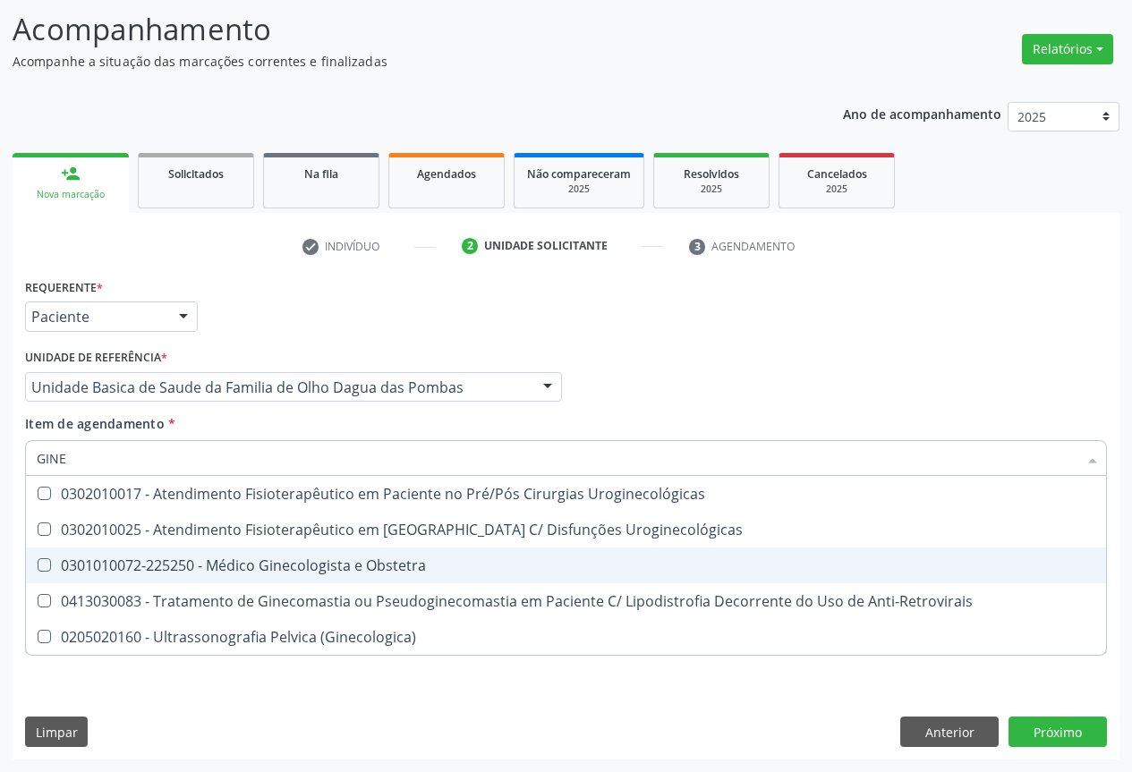
click at [229, 569] on div "0301010072-225250 - Médico Ginecologista e Obstetra" at bounding box center [566, 565] width 1059 height 14
checkbox Obstetra "true"
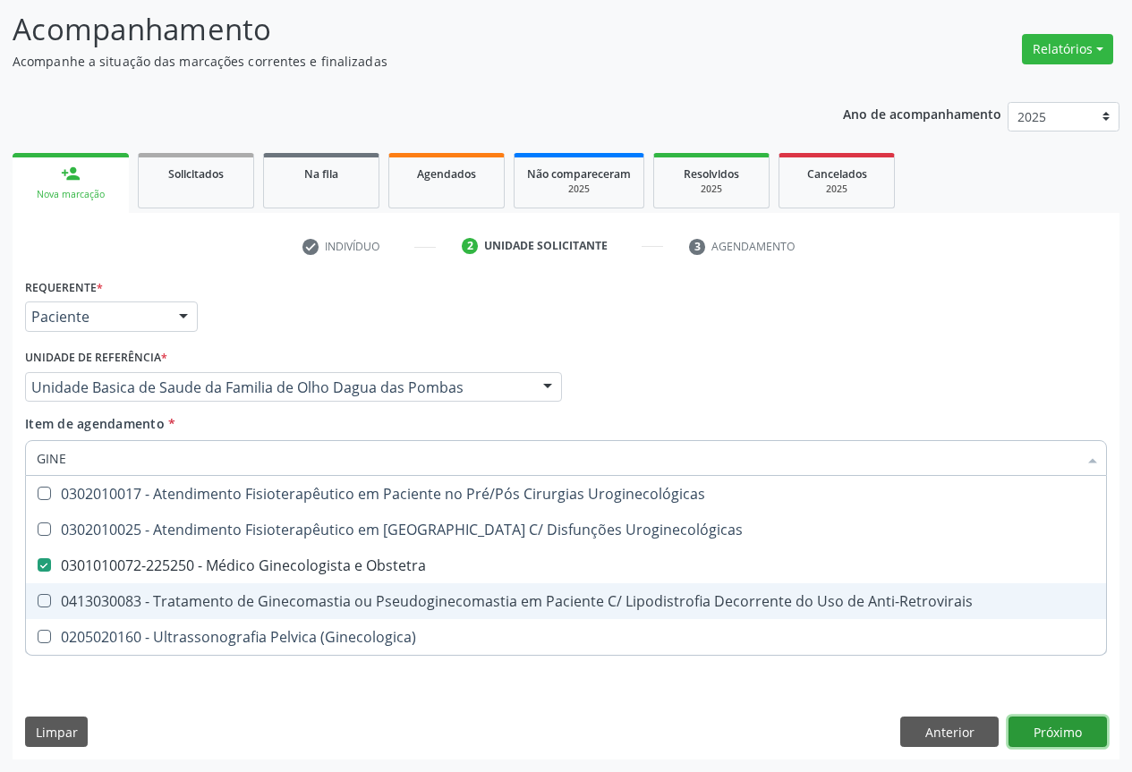
click at [1044, 727] on div "Requerente * Paciente Profissional de Saúde Paciente Nenhum resultado encontrad…" at bounding box center [566, 517] width 1107 height 486
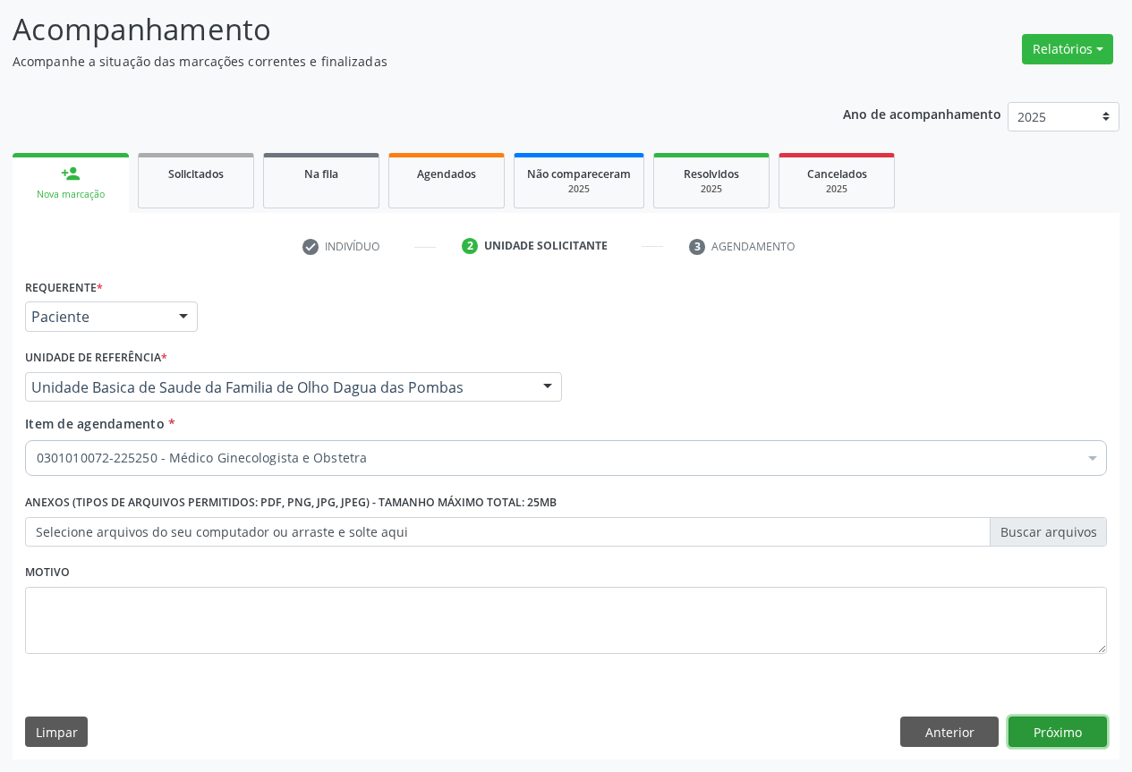
click at [1044, 727] on button "Próximo" at bounding box center [1057, 732] width 98 height 30
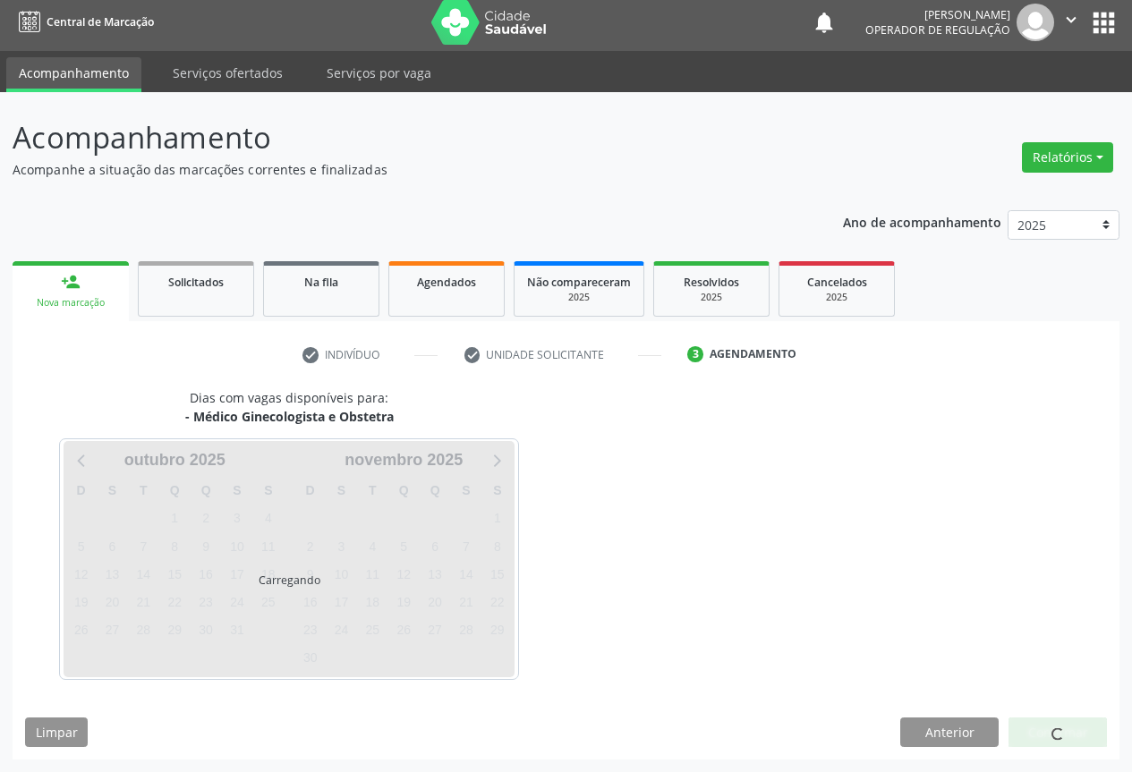
scroll to position [6, 0]
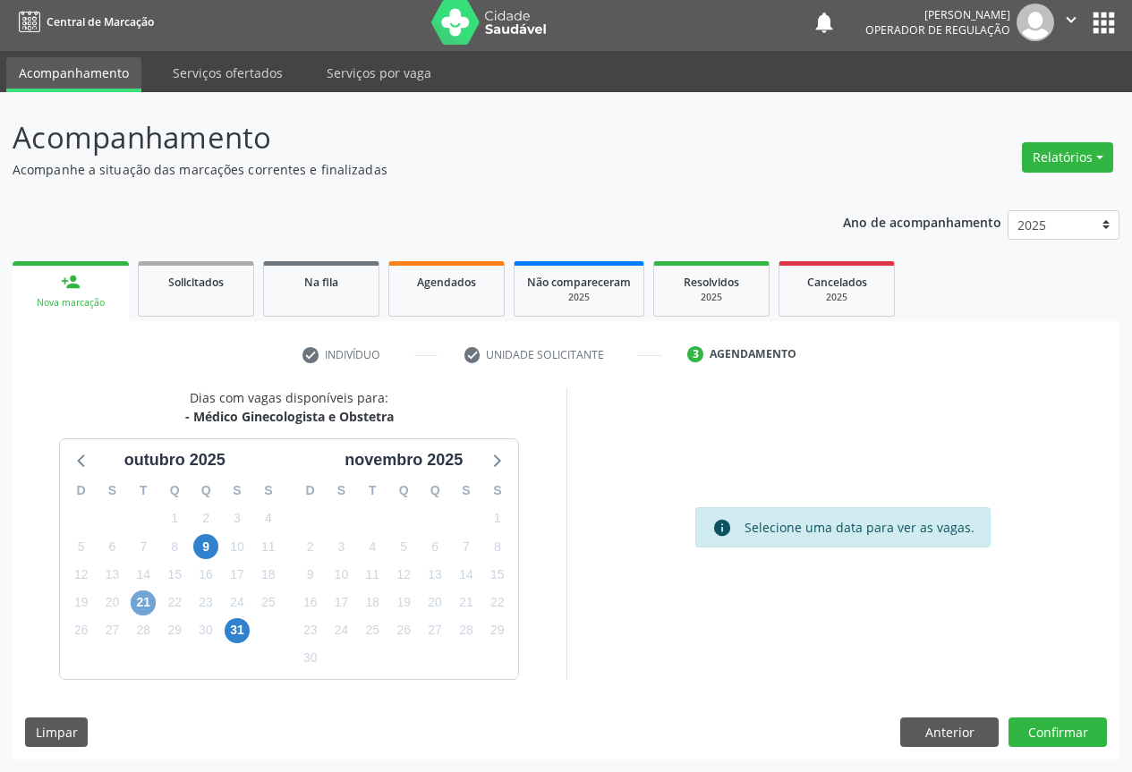
click at [146, 602] on span "21" at bounding box center [143, 603] width 25 height 25
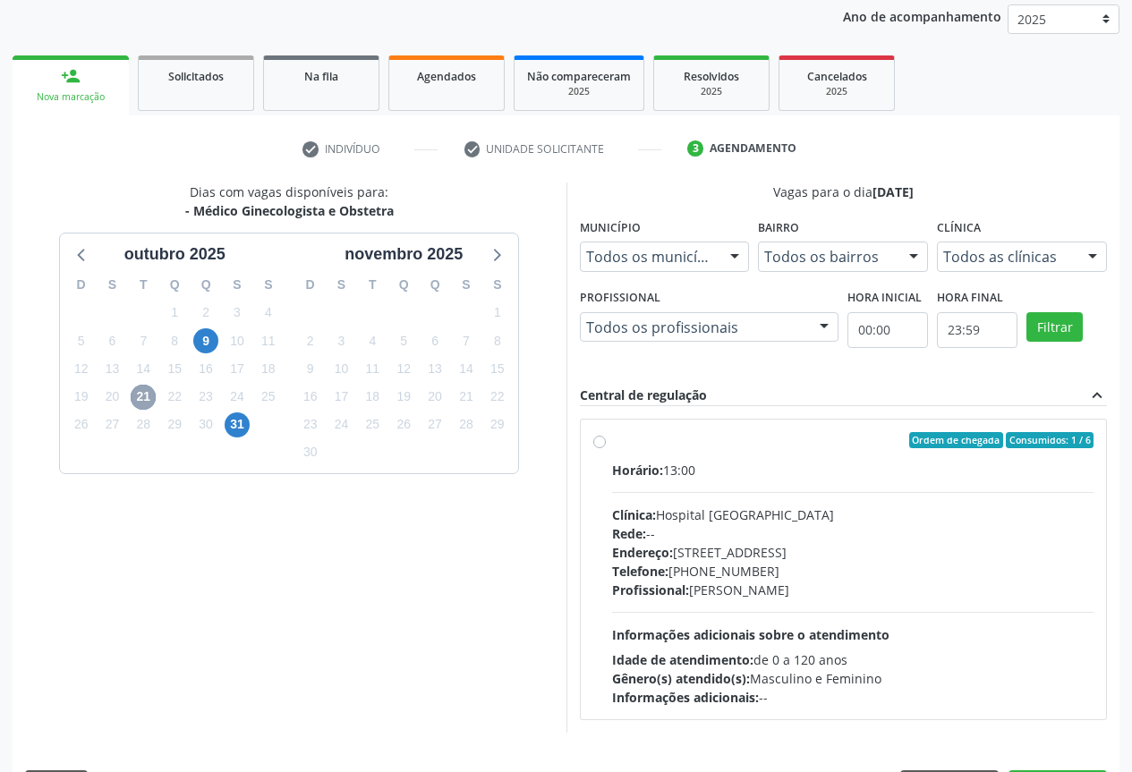
scroll to position [218, 0]
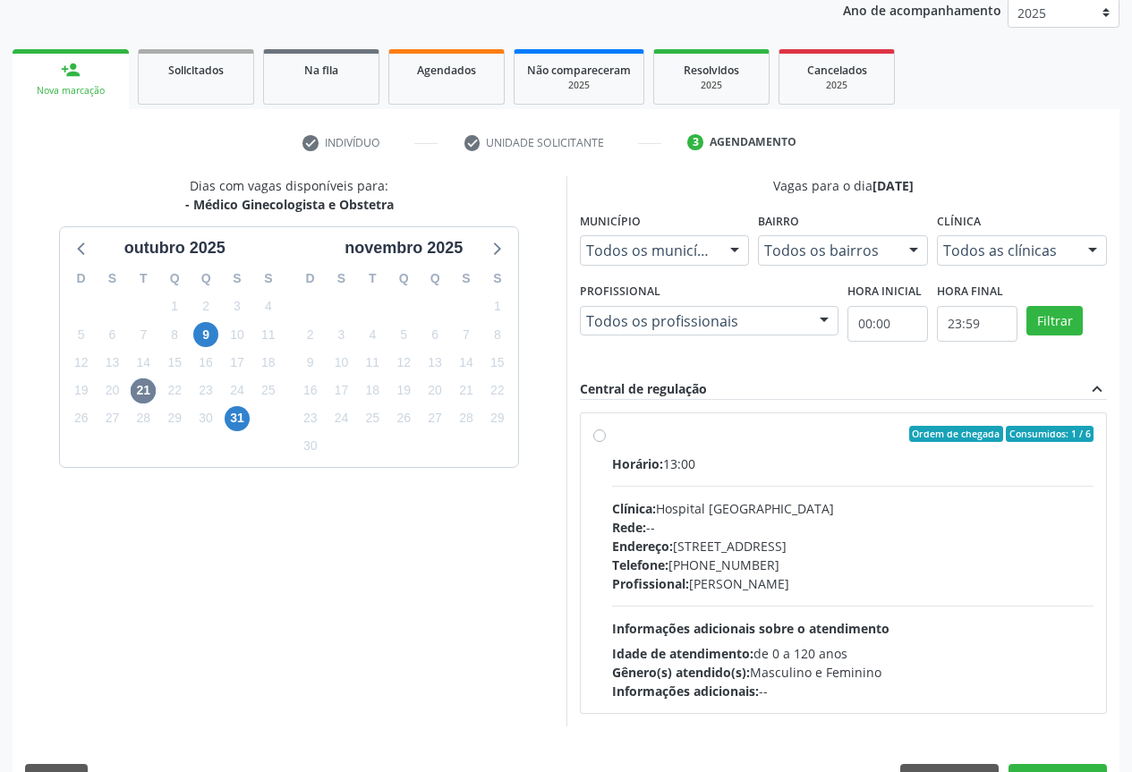
click at [612, 436] on label "Ordem de chegada Consumidos: 1 / 6 Horário: 13:00 Clínica: Hospital [GEOGRAPHIC…" at bounding box center [853, 563] width 482 height 275
click at [601, 436] on input "Ordem de chegada Consumidos: 1 / 6 Horário: 13:00 Clínica: Hospital [GEOGRAPHIC…" at bounding box center [599, 434] width 13 height 16
radio input "true"
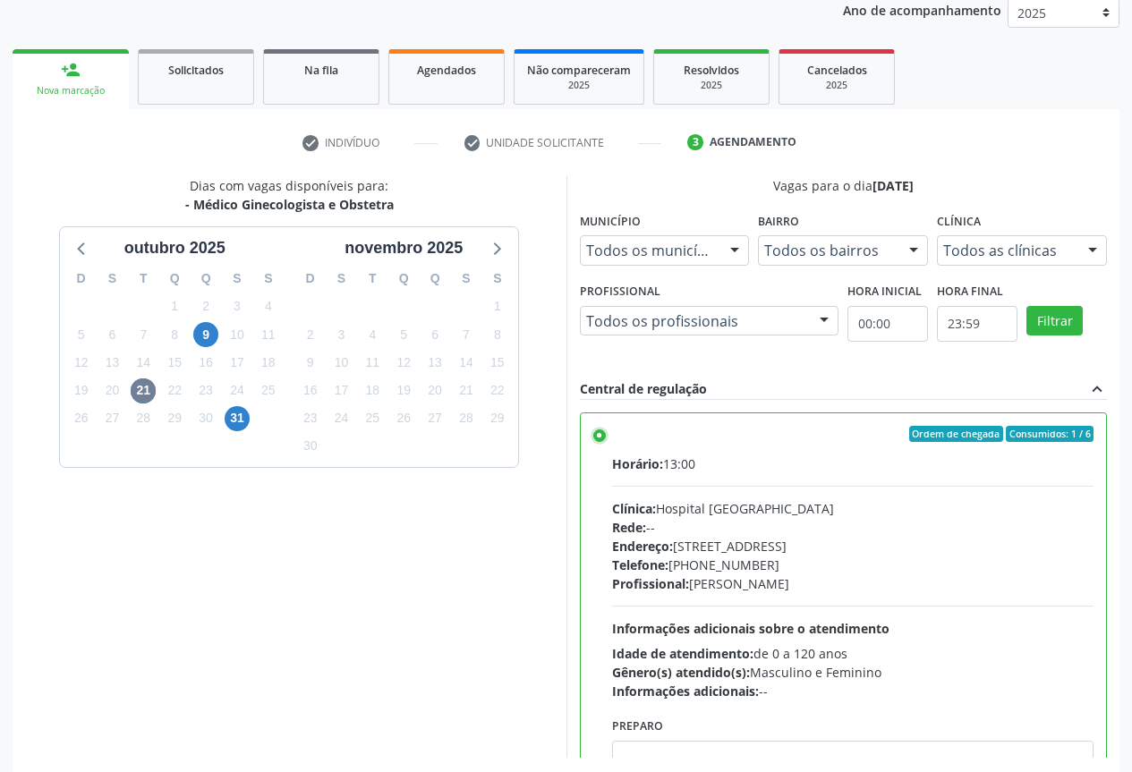
scroll to position [297, 0]
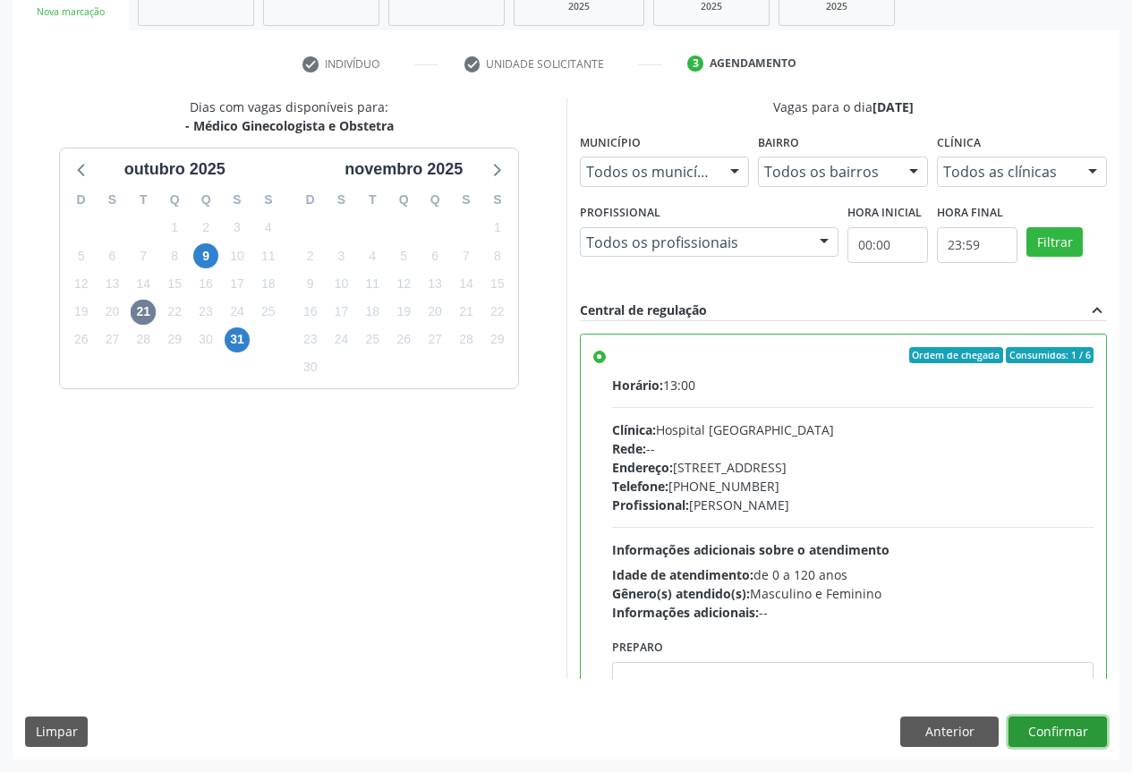
click at [1049, 730] on button "Confirmar" at bounding box center [1057, 732] width 98 height 30
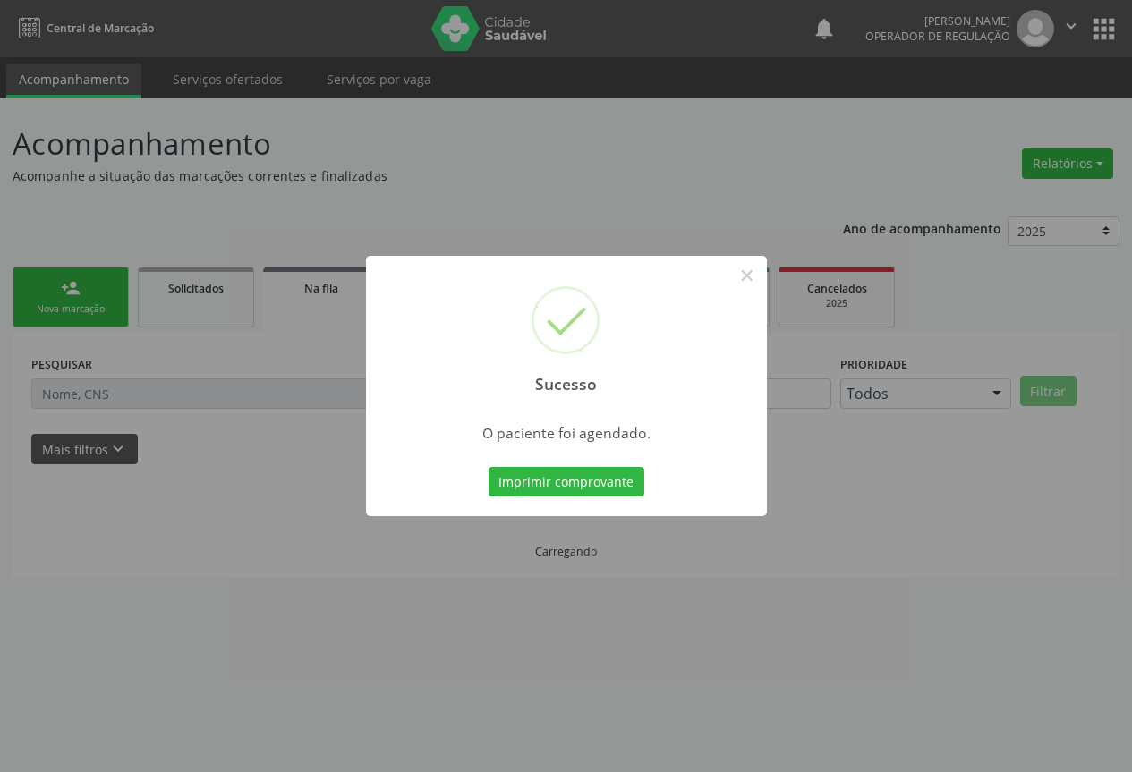
scroll to position [0, 0]
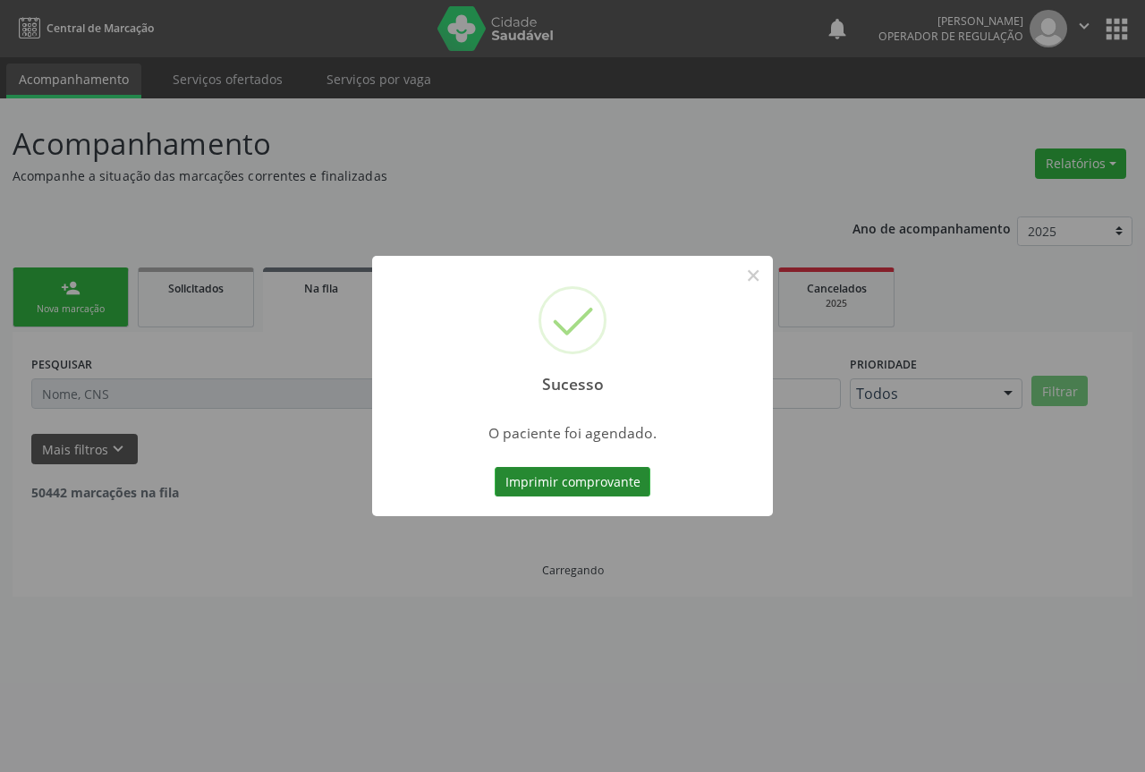
click at [598, 483] on button "Imprimir comprovante" at bounding box center [573, 482] width 156 height 30
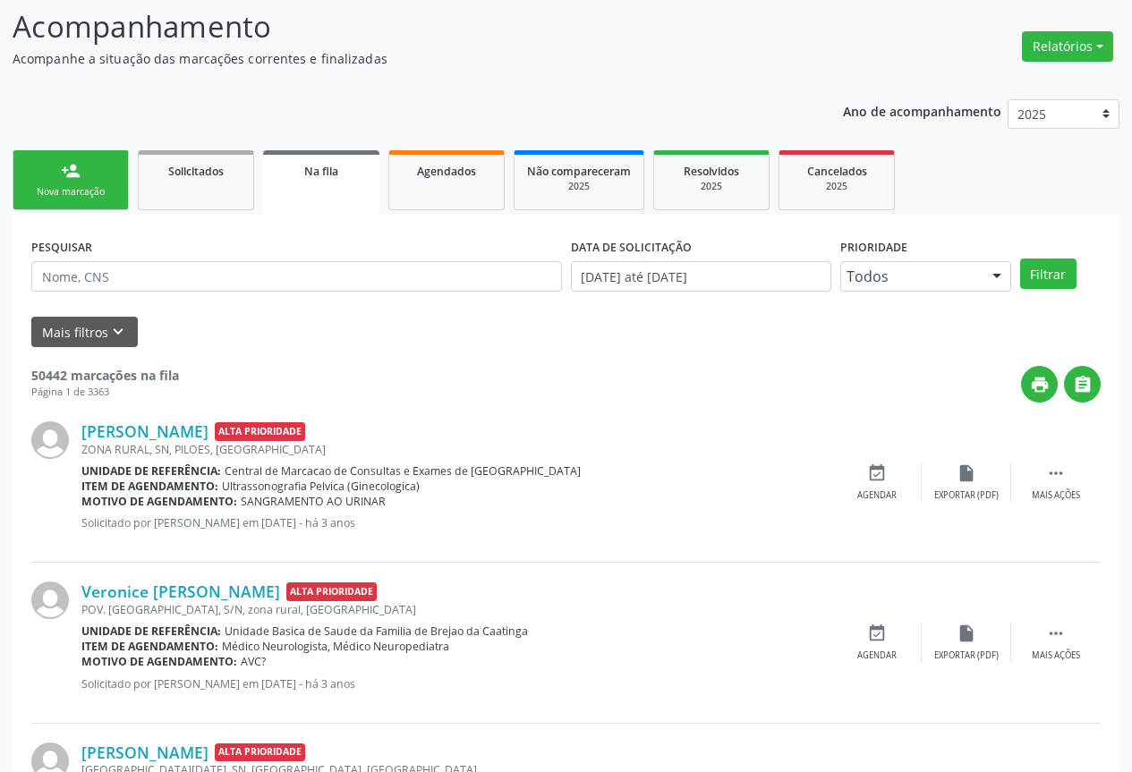
scroll to position [129, 0]
